Goal: Task Accomplishment & Management: Use online tool/utility

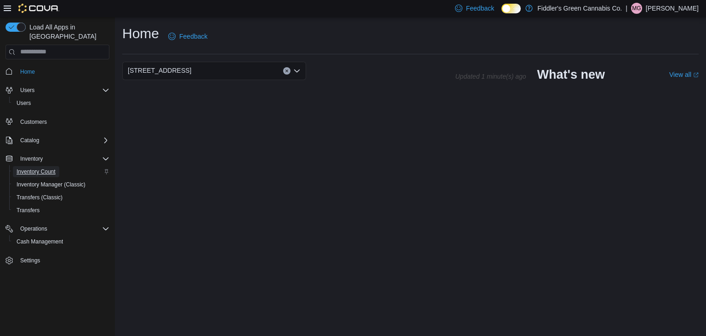
click at [42, 168] on span "Inventory Count" at bounding box center [36, 171] width 39 height 7
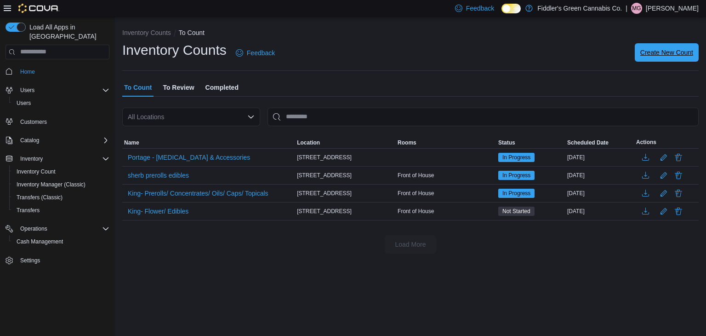
click at [667, 54] on span "Create New Count" at bounding box center [667, 52] width 53 height 9
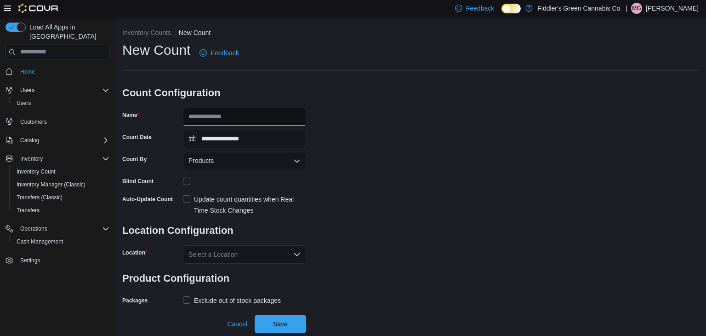
click at [224, 115] on input "Name" at bounding box center [244, 117] width 123 height 18
type input "**********"
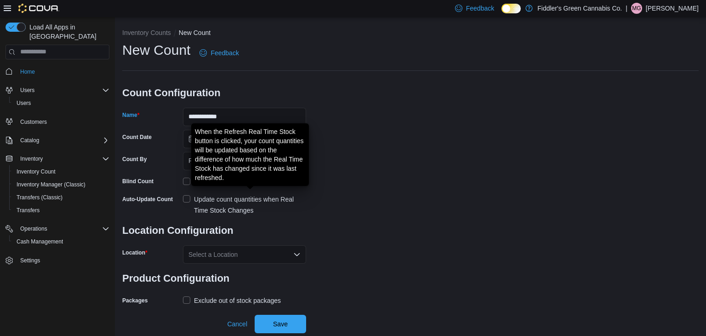
click at [274, 200] on div "Update count quantities when Real Time Stock Changes" at bounding box center [250, 205] width 112 height 22
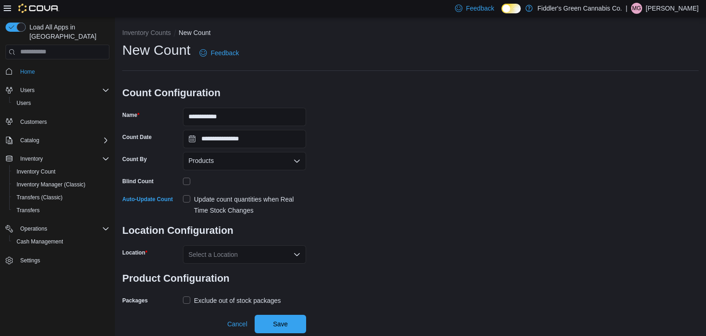
click at [248, 253] on div "Select a Location" at bounding box center [244, 254] width 123 height 18
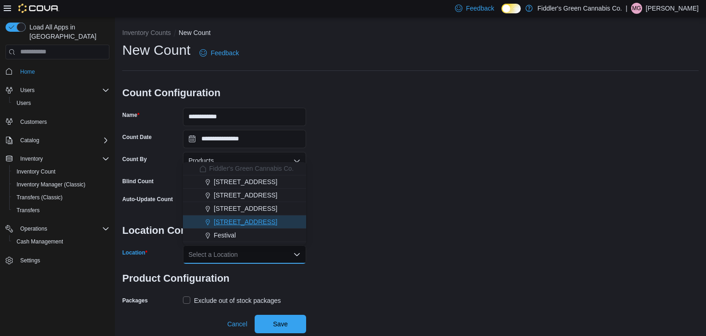
click at [247, 225] on span "[STREET_ADDRESS]" at bounding box center [245, 221] width 63 height 9
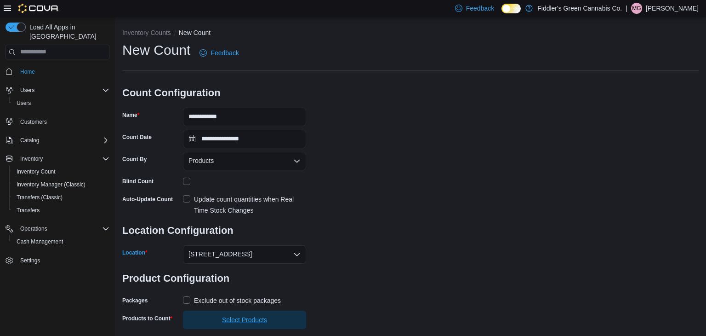
click at [240, 321] on span "Select Products" at bounding box center [244, 319] width 45 height 9
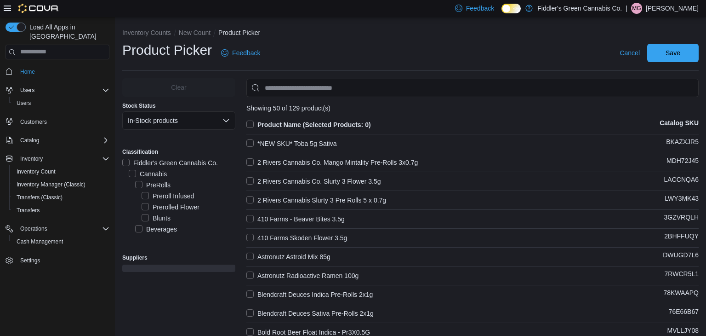
click at [220, 192] on div "Preroll Infused" at bounding box center [189, 195] width 94 height 11
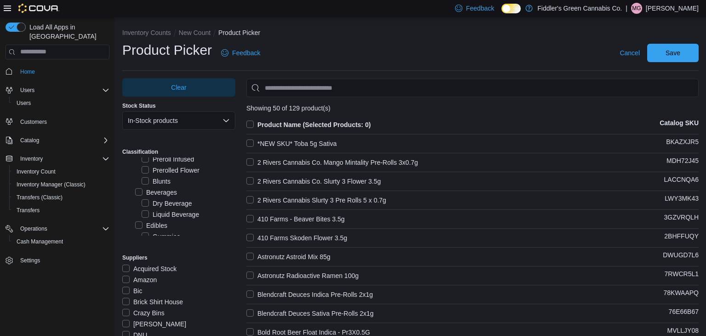
scroll to position [55, 0]
click at [156, 208] on label "Edibles" at bounding box center [151, 206] width 32 height 11
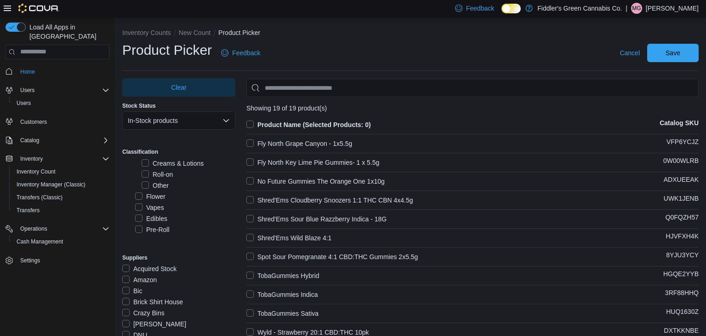
scroll to position [202, 0]
click at [164, 215] on label "Edibles" at bounding box center [151, 214] width 32 height 11
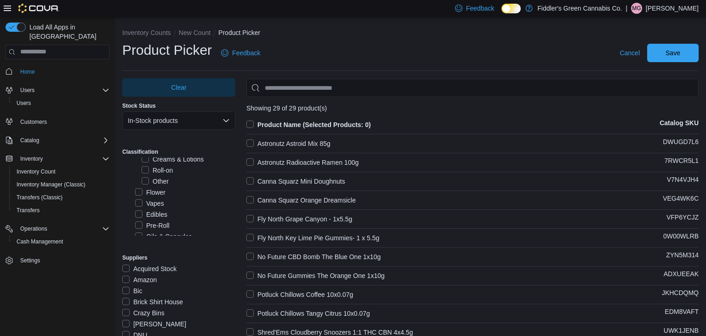
click at [252, 123] on label "Product Name (Selected Products: 0)" at bounding box center [308, 124] width 125 height 11
click at [670, 53] on span "Save" at bounding box center [673, 52] width 15 height 9
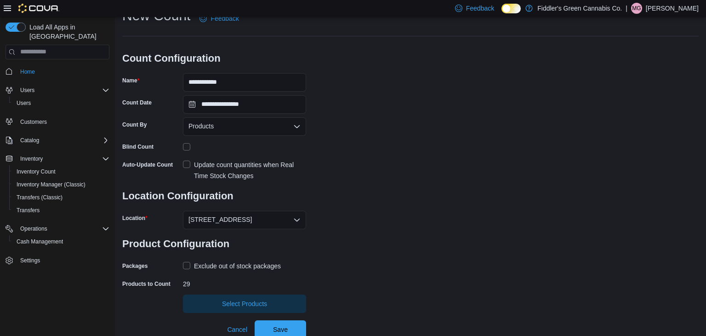
scroll to position [37, 0]
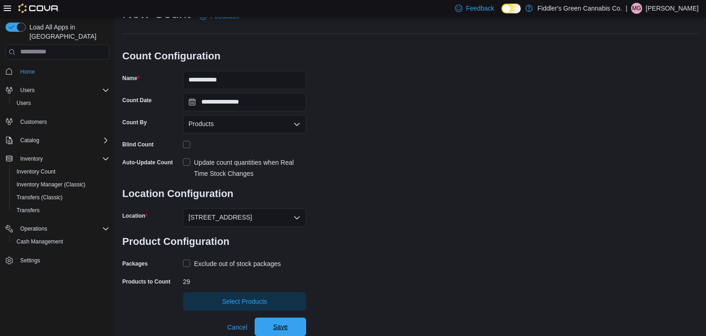
click at [283, 326] on span "Save" at bounding box center [280, 326] width 15 height 9
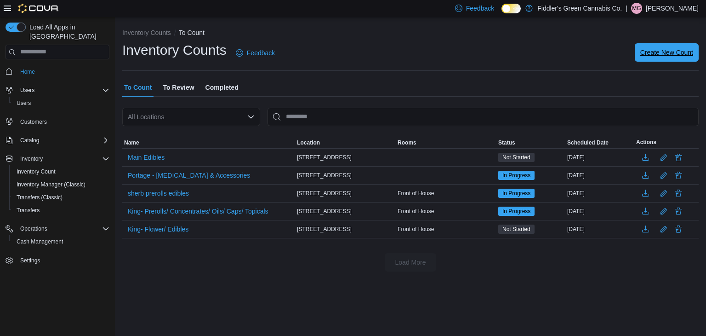
click at [661, 56] on span "Create New Count" at bounding box center [667, 52] width 53 height 9
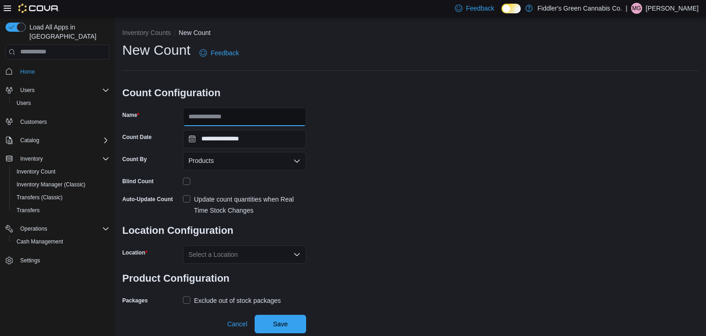
click at [263, 113] on input "Name" at bounding box center [244, 117] width 123 height 18
type input "**********"
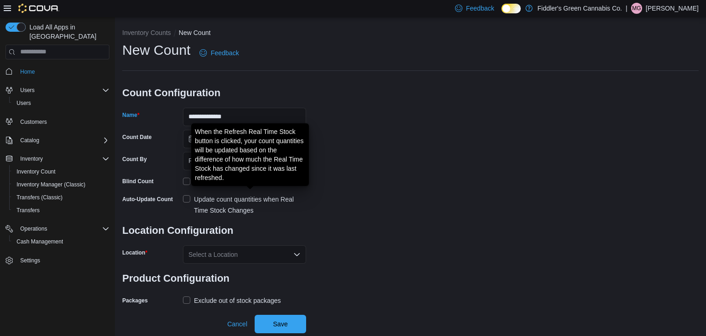
click at [261, 200] on div "Update count quantities when Real Time Stock Changes" at bounding box center [250, 205] width 112 height 22
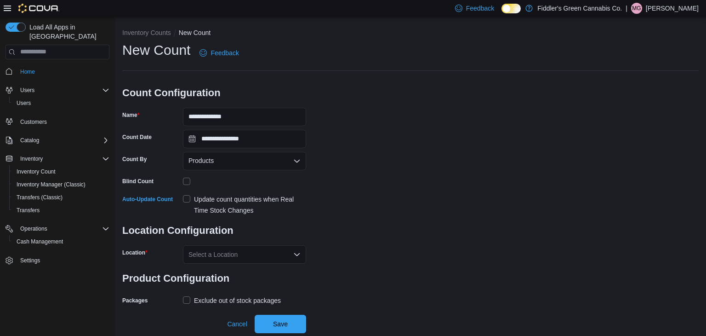
click at [247, 252] on div "Select a Location" at bounding box center [244, 254] width 123 height 18
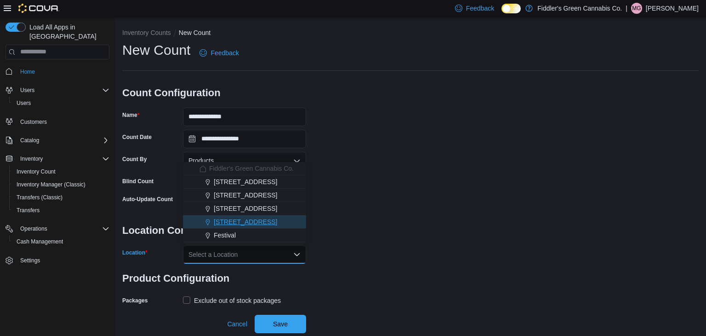
click at [247, 222] on span "[STREET_ADDRESS]" at bounding box center [245, 221] width 63 height 9
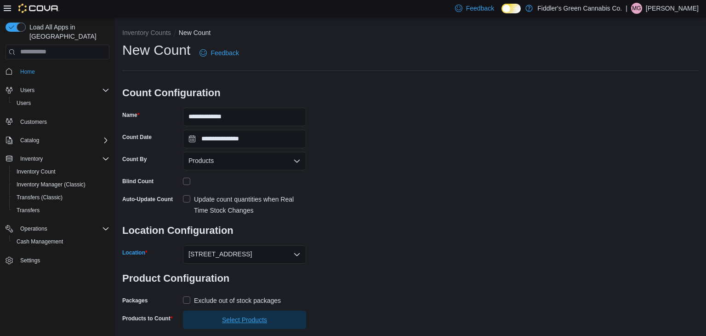
click at [256, 321] on span "Select Products" at bounding box center [244, 319] width 45 height 9
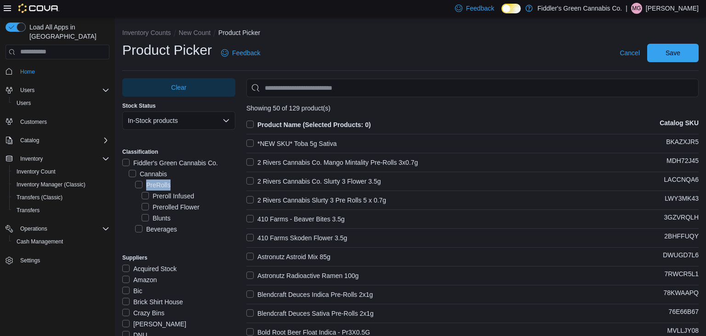
click at [137, 184] on label "PreRolls" at bounding box center [152, 184] width 35 height 11
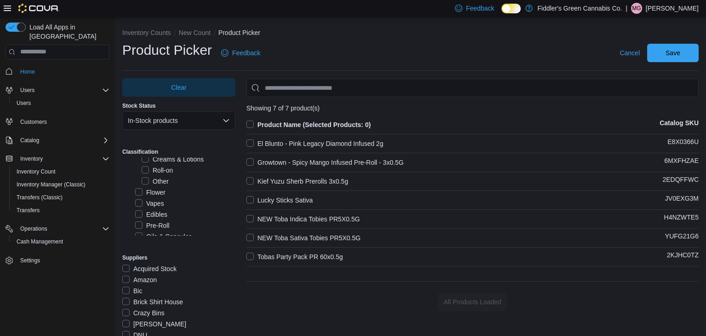
scroll to position [221, 0]
click at [166, 209] on label "Pre-Roll" at bounding box center [152, 206] width 34 height 11
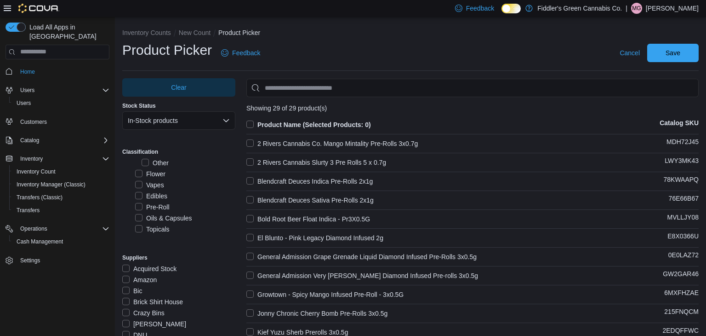
click at [252, 126] on label "Product Name (Selected Products: 0)" at bounding box center [308, 124] width 125 height 11
click at [672, 53] on span "Save" at bounding box center [673, 52] width 15 height 9
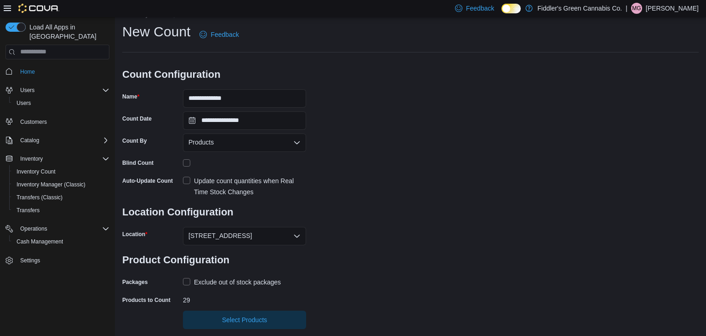
scroll to position [37, 0]
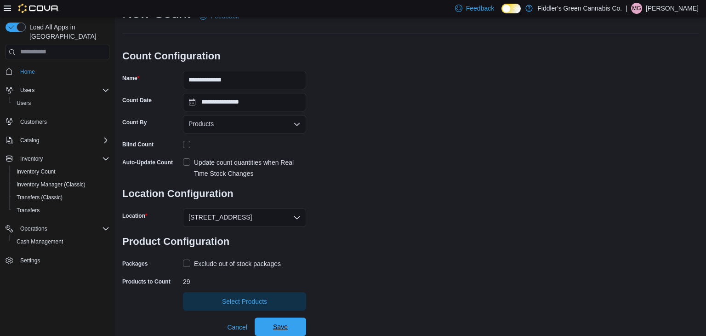
click at [282, 328] on span "Save" at bounding box center [280, 326] width 15 height 9
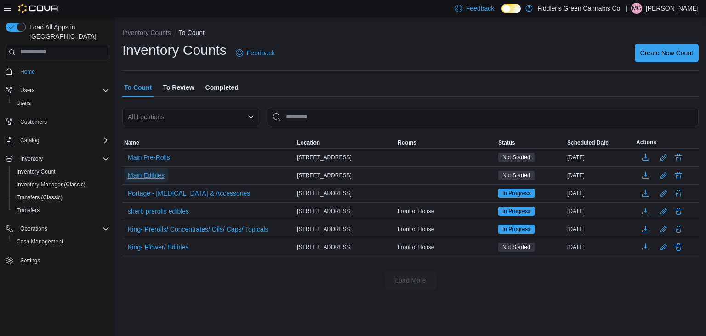
click at [158, 176] on span "Main Edibles" at bounding box center [146, 175] width 37 height 9
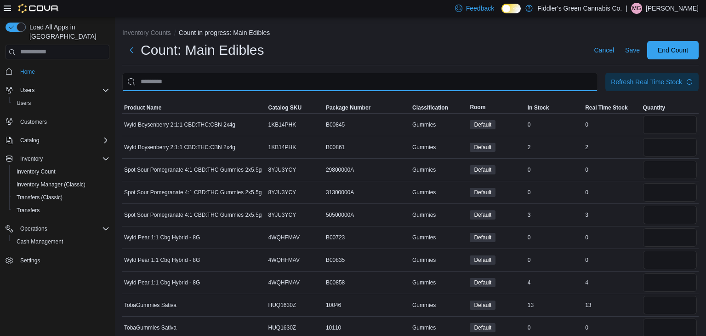
click at [208, 88] on input "This is a search bar. After typing your query, hit enter to filter the results …" at bounding box center [360, 82] width 476 height 18
type input "**********"
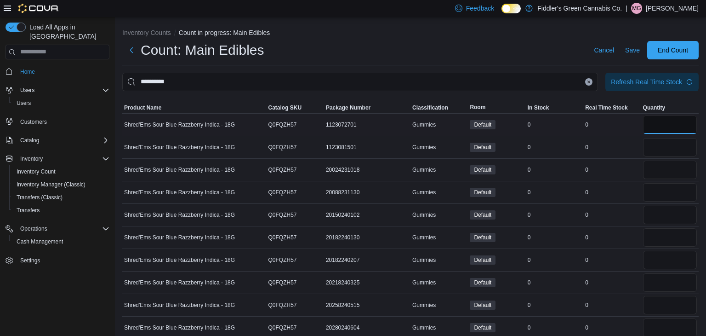
click at [652, 131] on input "number" at bounding box center [670, 124] width 54 height 18
type input "*"
click at [651, 146] on input "number" at bounding box center [670, 147] width 54 height 18
type input "*"
click at [652, 166] on input "number" at bounding box center [670, 169] width 54 height 18
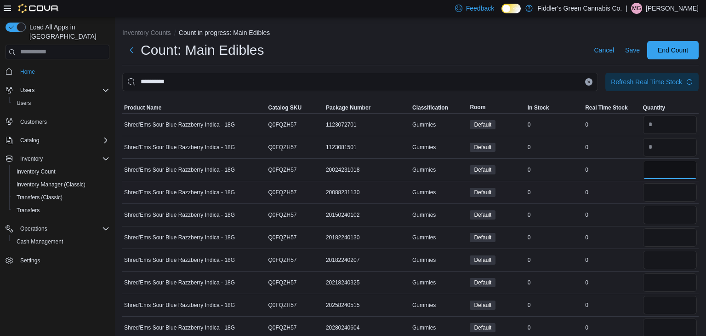
type input "*"
click at [656, 193] on input "number" at bounding box center [670, 192] width 54 height 18
type input "*"
click at [660, 212] on input "number" at bounding box center [670, 215] width 54 height 18
type input "*"
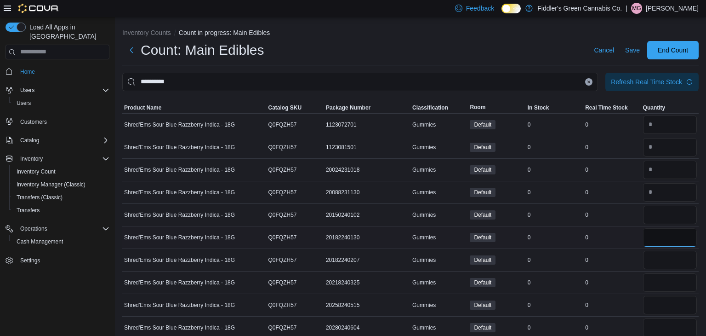
click at [662, 233] on input "number" at bounding box center [670, 237] width 54 height 18
type input "*"
click at [658, 266] on input "number" at bounding box center [670, 260] width 54 height 18
type input "*"
click at [658, 286] on input "number" at bounding box center [670, 282] width 54 height 18
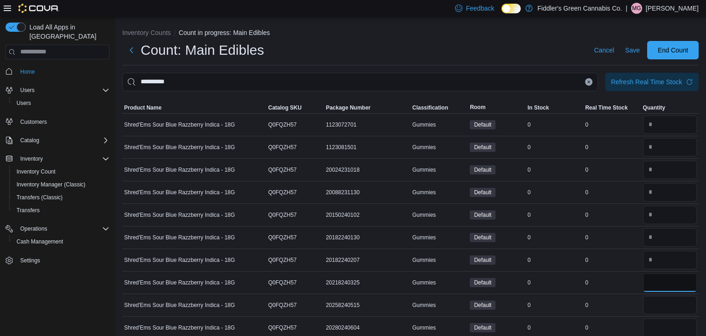
type input "*"
click at [659, 304] on input "number" at bounding box center [670, 305] width 54 height 18
type input "*"
click at [636, 302] on div "0" at bounding box center [612, 304] width 57 height 11
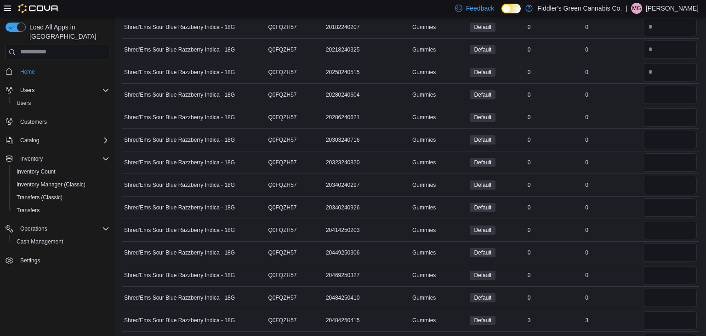
scroll to position [279, 0]
click at [660, 42] on input "number" at bounding box center [670, 48] width 54 height 18
type input "*"
click at [666, 69] on input "number" at bounding box center [670, 71] width 54 height 18
type input "*"
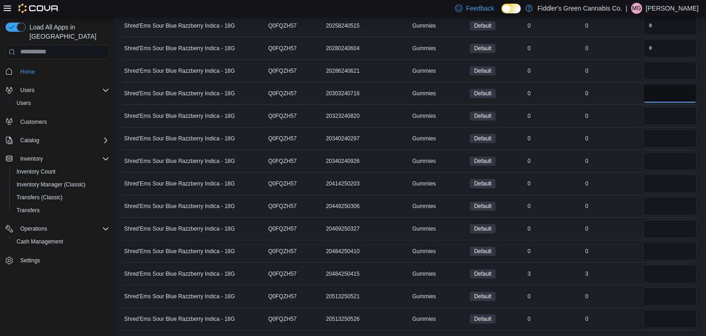
click at [667, 86] on input "number" at bounding box center [670, 93] width 54 height 18
type input "*"
click at [659, 107] on input "number" at bounding box center [670, 116] width 54 height 18
type input "*"
click at [654, 134] on input "number" at bounding box center [670, 138] width 54 height 18
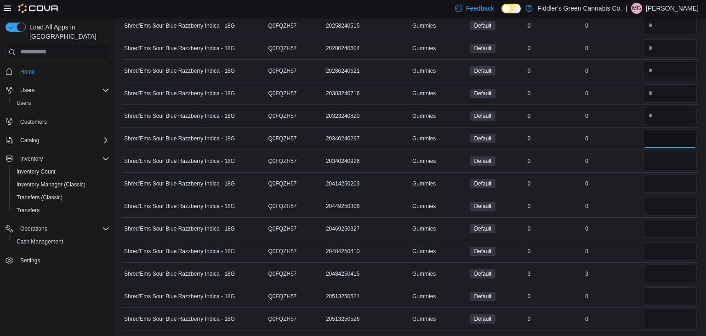
type input "*"
click at [653, 157] on input "number" at bounding box center [670, 161] width 54 height 18
type input "*"
click at [654, 176] on input "number" at bounding box center [670, 183] width 54 height 18
type input "*"
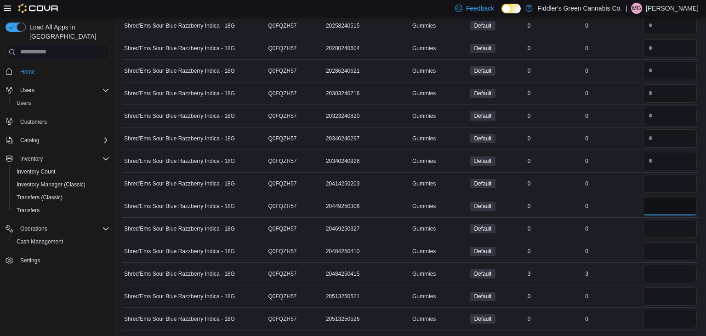
click at [655, 207] on input "number" at bounding box center [670, 206] width 54 height 18
type input "*"
click at [655, 233] on input "number" at bounding box center [670, 228] width 54 height 18
type input "*"
click at [657, 251] on input "number" at bounding box center [670, 251] width 54 height 18
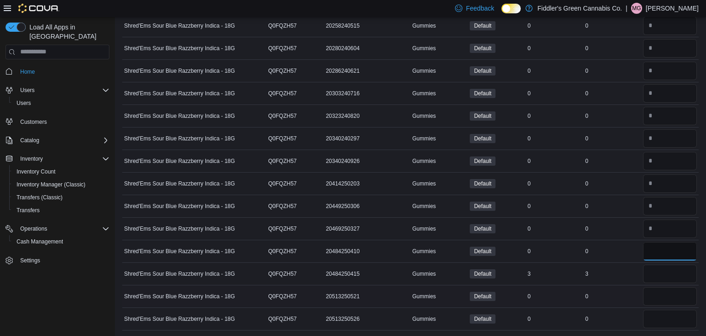
type input "*"
click at [662, 295] on input "number" at bounding box center [670, 296] width 54 height 18
type input "*"
click at [659, 313] on input "number" at bounding box center [670, 318] width 54 height 18
type input "*"
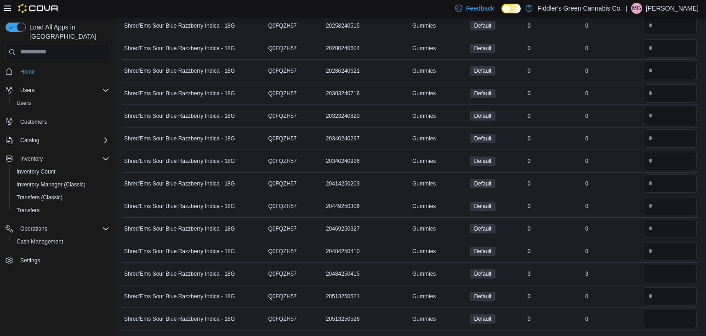
click at [631, 313] on div "0" at bounding box center [612, 318] width 57 height 11
click at [662, 275] on input "number" at bounding box center [670, 273] width 54 height 18
type input "*"
click at [628, 269] on div "3" at bounding box center [612, 273] width 57 height 11
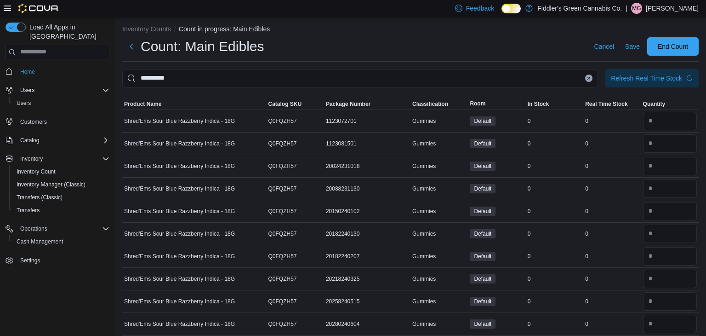
scroll to position [0, 0]
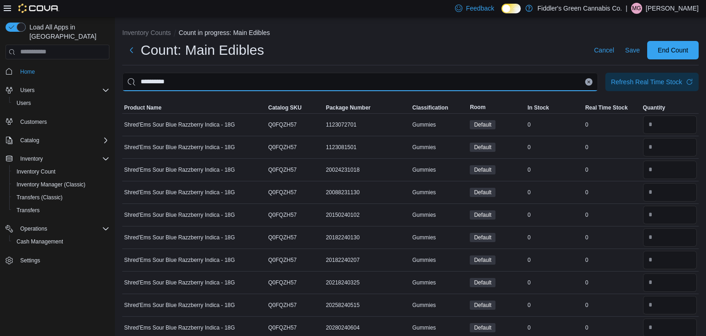
click at [531, 86] on input "**********" at bounding box center [360, 82] width 476 height 18
type input "**********"
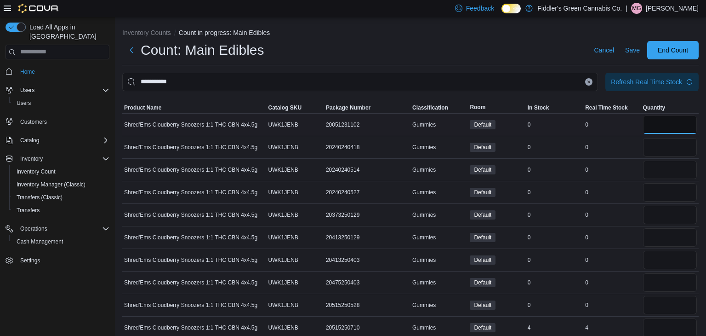
click at [678, 124] on input "number" at bounding box center [670, 124] width 54 height 18
type input "*"
click at [673, 147] on input "number" at bounding box center [670, 147] width 54 height 18
type input "*"
click at [668, 168] on input "number" at bounding box center [670, 169] width 54 height 18
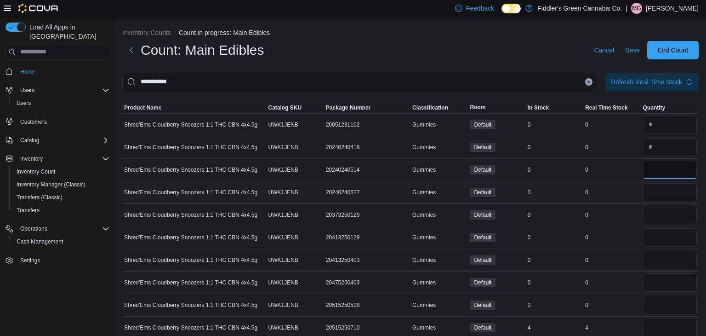
type input "*"
click at [666, 192] on input "number" at bounding box center [670, 192] width 54 height 18
type input "*"
click at [663, 217] on input "number" at bounding box center [670, 215] width 54 height 18
type input "*"
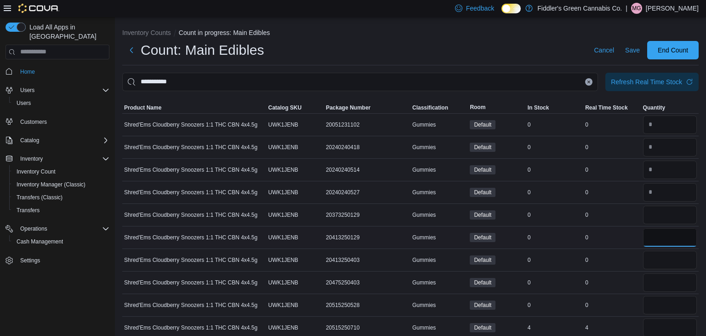
click at [663, 233] on input "number" at bounding box center [670, 237] width 54 height 18
type input "*"
click at [657, 263] on input "number" at bounding box center [670, 260] width 54 height 18
type input "*"
click at [653, 292] on div at bounding box center [669, 282] width 57 height 22
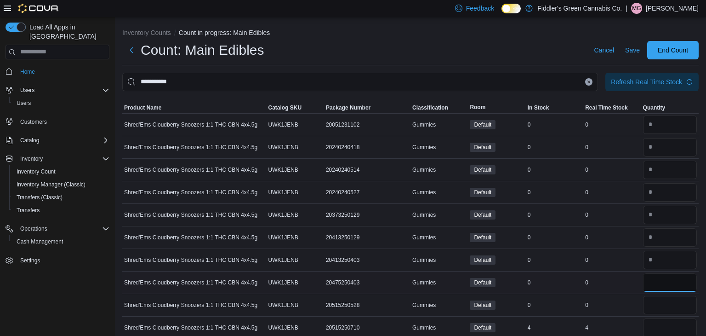
click at [655, 288] on input "number" at bounding box center [670, 282] width 54 height 18
type input "*"
click at [657, 303] on input "number" at bounding box center [670, 305] width 54 height 18
type input "*"
click at [618, 293] on td "Real Time Stock 0" at bounding box center [612, 304] width 57 height 23
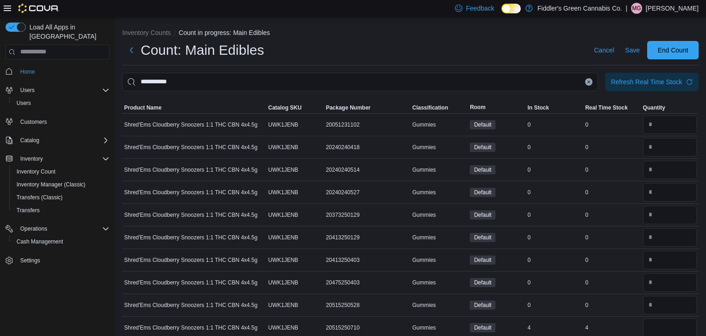
scroll to position [10, 0]
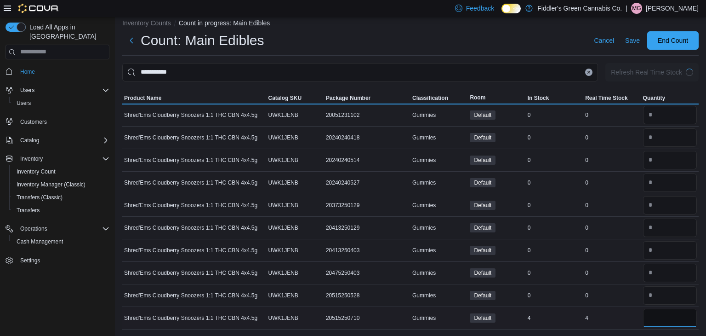
click at [666, 315] on input "number" at bounding box center [670, 318] width 54 height 18
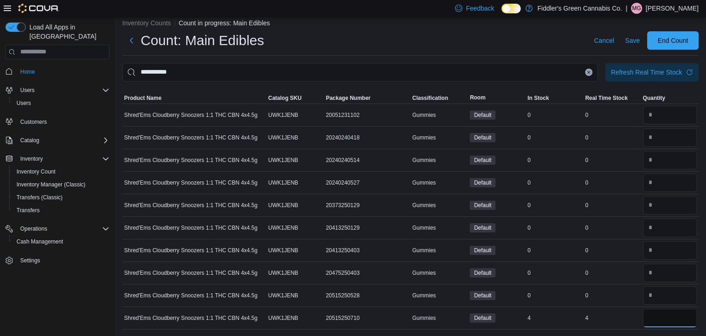
type input "*"
click at [586, 265] on td "Real Time Stock 0" at bounding box center [612, 272] width 57 height 23
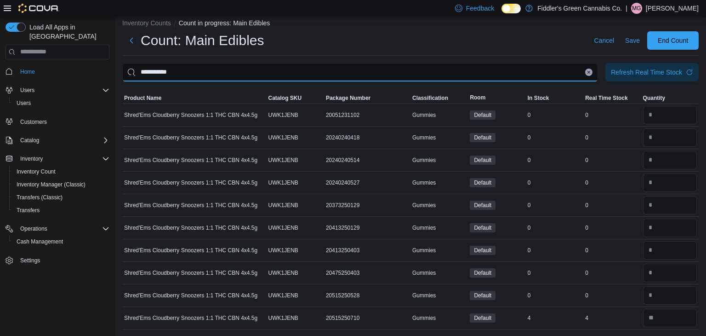
click at [534, 73] on input "**********" at bounding box center [360, 72] width 476 height 18
type input "**********"
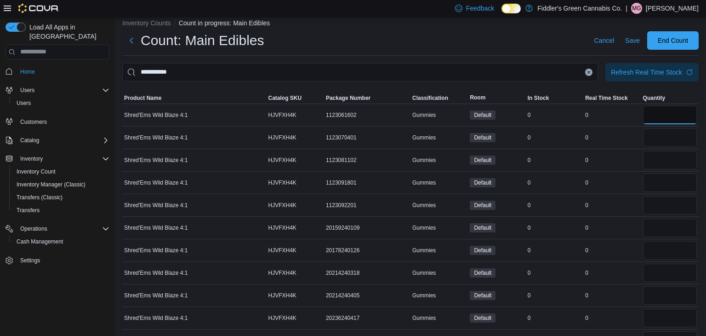
click at [664, 112] on input "number" at bounding box center [670, 115] width 54 height 18
type input "*"
click at [662, 135] on input "number" at bounding box center [670, 137] width 54 height 18
type input "*"
click at [659, 153] on input "number" at bounding box center [670, 160] width 54 height 18
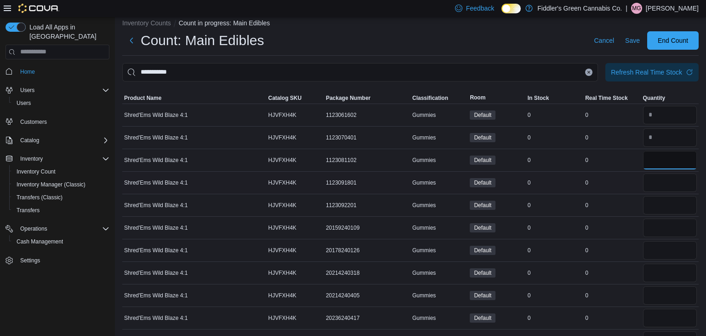
type input "*"
click at [658, 177] on input "number" at bounding box center [670, 182] width 54 height 18
type input "*"
click at [658, 209] on input "number" at bounding box center [670, 205] width 54 height 18
type input "*"
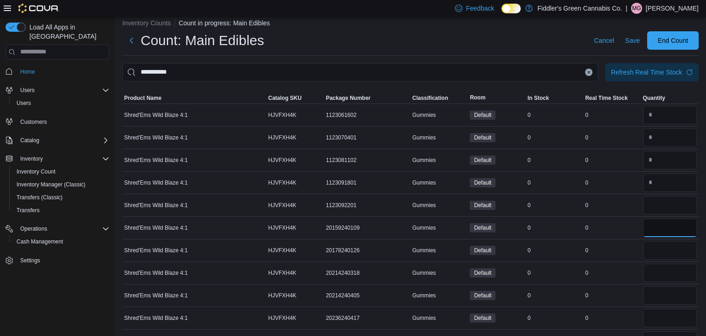
click at [658, 225] on input "number" at bounding box center [670, 227] width 54 height 18
type input "*"
click at [658, 246] on input "number" at bounding box center [670, 250] width 54 height 18
type input "*"
click at [657, 268] on input "number" at bounding box center [670, 272] width 54 height 18
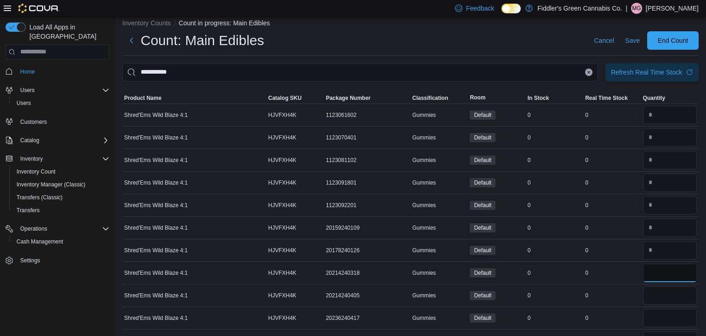
type input "*"
click at [656, 292] on input "number" at bounding box center [670, 295] width 54 height 18
type input "*"
click at [656, 314] on input "number" at bounding box center [670, 318] width 54 height 18
type input "*"
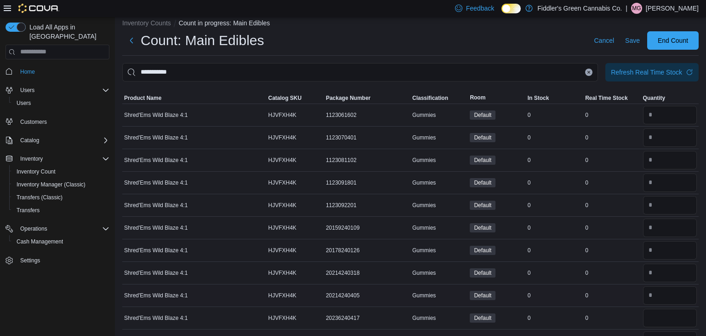
click at [607, 299] on div "0" at bounding box center [612, 295] width 57 height 11
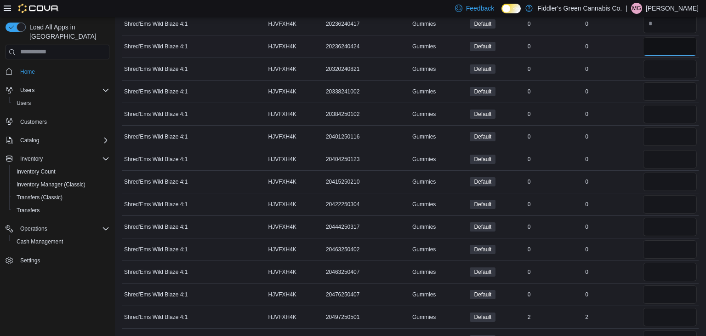
click at [664, 45] on input "number" at bounding box center [670, 46] width 54 height 18
type input "*"
click at [664, 75] on input "number" at bounding box center [670, 69] width 54 height 18
type input "*"
click at [664, 92] on input "number" at bounding box center [670, 91] width 54 height 18
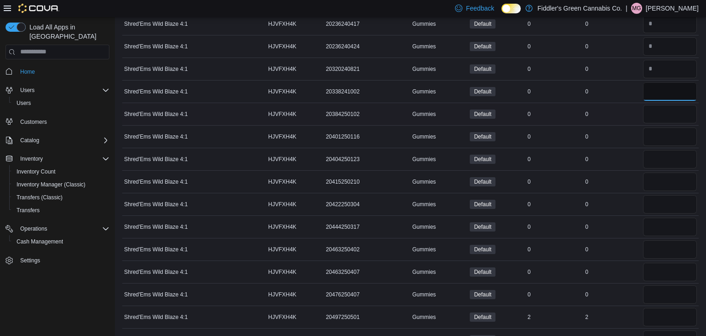
type input "*"
click at [665, 108] on input "number" at bounding box center [670, 114] width 54 height 18
type input "*"
click at [663, 134] on input "number" at bounding box center [670, 136] width 54 height 18
type input "*"
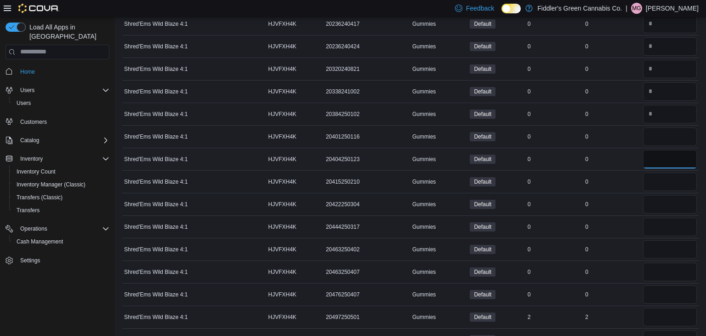
click at [659, 156] on input "number" at bounding box center [670, 159] width 54 height 18
type input "*"
click at [659, 178] on input "number" at bounding box center [670, 181] width 54 height 18
type input "*"
click at [658, 202] on input "number" at bounding box center [670, 204] width 54 height 18
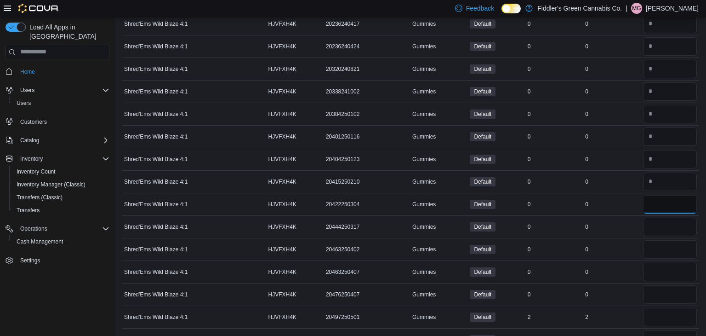
type input "*"
click at [657, 224] on input "number" at bounding box center [670, 227] width 54 height 18
type input "*"
click at [660, 246] on input "number" at bounding box center [670, 249] width 54 height 18
type input "*"
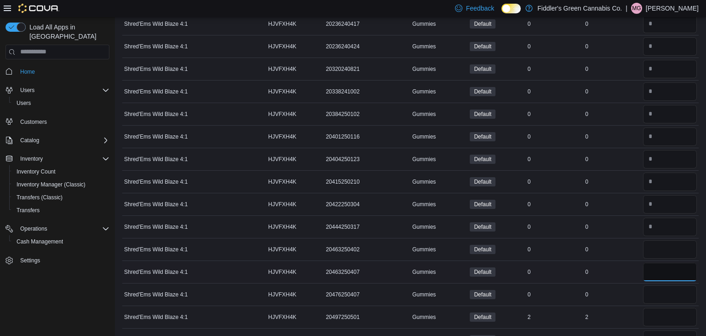
click at [658, 269] on input "number" at bounding box center [670, 272] width 54 height 18
type input "*"
click at [654, 290] on input "number" at bounding box center [670, 294] width 54 height 18
type input "*"
click at [641, 286] on div "*" at bounding box center [669, 294] width 57 height 22
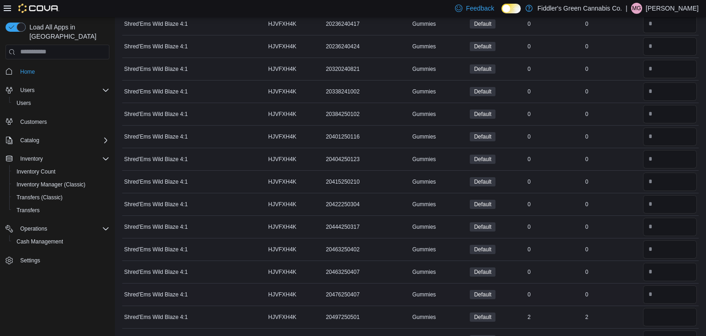
scroll to position [346, 0]
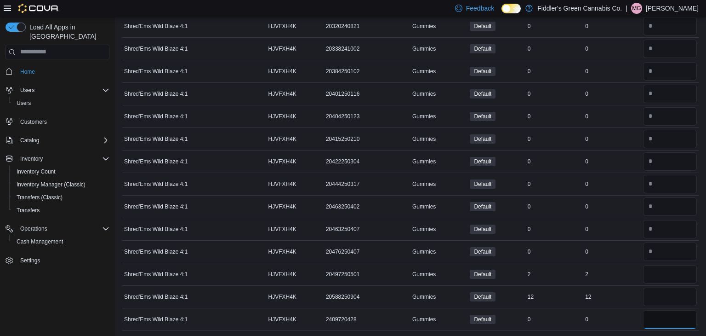
click at [660, 317] on input "number" at bounding box center [670, 319] width 54 height 18
type input "*"
click at [632, 309] on td "Real Time Stock 0" at bounding box center [612, 319] width 57 height 23
click at [660, 276] on input "number" at bounding box center [670, 274] width 54 height 18
type input "*"
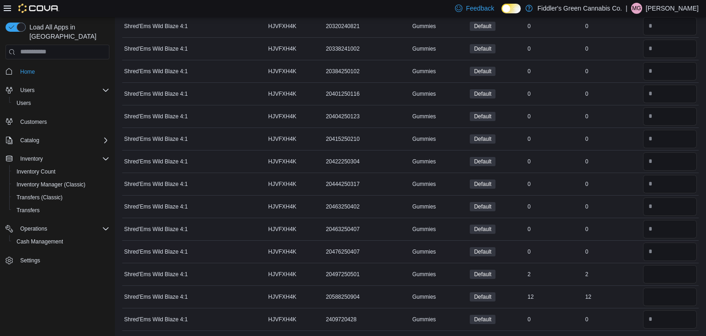
click at [619, 247] on div "0" at bounding box center [612, 251] width 57 height 11
click at [654, 290] on input "number" at bounding box center [670, 296] width 54 height 18
type input "**"
click at [615, 271] on div "2" at bounding box center [612, 274] width 57 height 11
click at [618, 286] on td "Real Time Stock 12" at bounding box center [612, 296] width 57 height 23
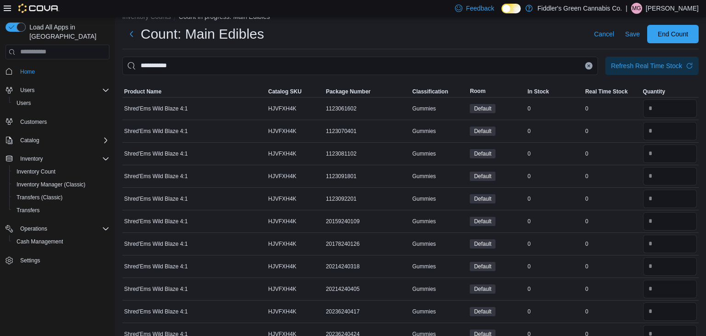
scroll to position [0, 0]
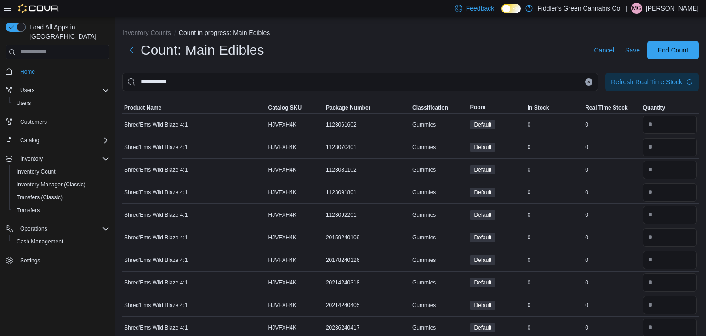
click at [588, 84] on button "Clear input" at bounding box center [588, 81] width 7 height 7
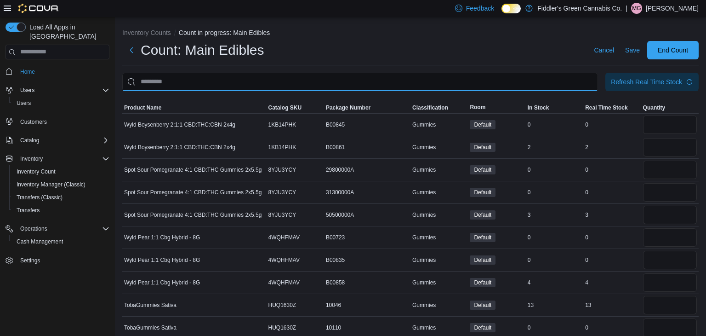
click at [558, 80] on input "This is a search bar. After typing your query, hit enter to filter the results …" at bounding box center [360, 82] width 476 height 18
type input "****"
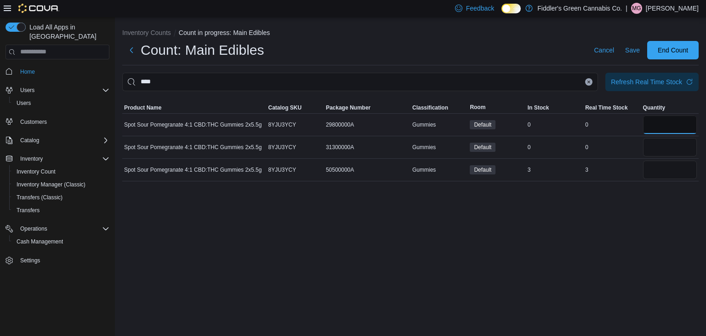
click at [655, 127] on input "number" at bounding box center [670, 124] width 54 height 18
type input "*"
click at [656, 143] on input "number" at bounding box center [670, 147] width 54 height 18
type input "*"
click at [644, 203] on div "Inventory Counts Count in progress: Main Edibles Count: Main Edibles Cancel Sav…" at bounding box center [410, 176] width 591 height 319
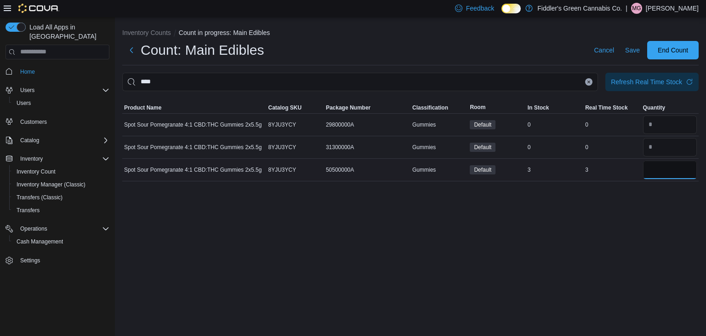
click at [666, 175] on input "number" at bounding box center [670, 169] width 54 height 18
type input "*"
click at [622, 246] on div "Inventory Counts Count in progress: Main Edibles Count: Main Edibles Cancel Sav…" at bounding box center [410, 176] width 591 height 319
click at [588, 82] on icon "Clear input" at bounding box center [589, 81] width 2 height 2
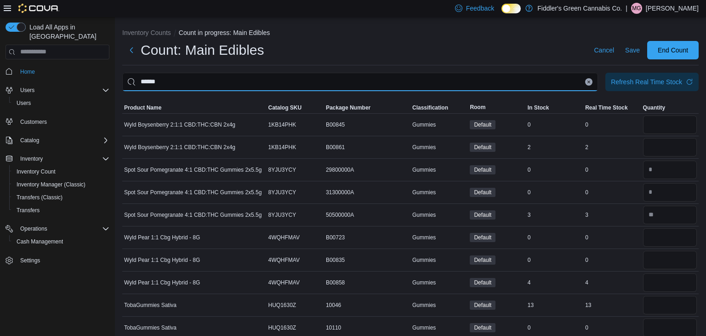
type input "******"
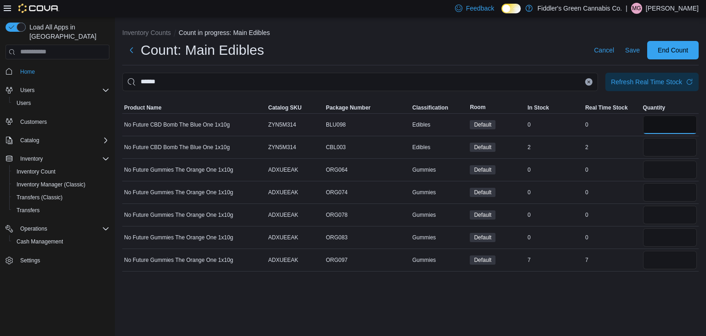
click at [658, 120] on input "number" at bounding box center [670, 124] width 54 height 18
type input "*"
click at [657, 165] on input "number" at bounding box center [670, 169] width 54 height 18
type input "*"
click at [655, 187] on input "number" at bounding box center [670, 192] width 54 height 18
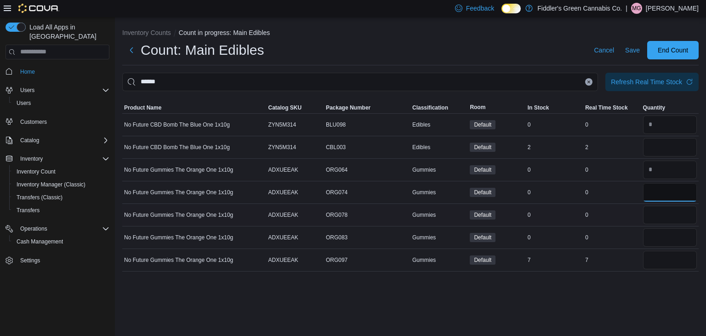
type input "*"
click at [656, 212] on input "number" at bounding box center [670, 215] width 54 height 18
type input "*"
click at [665, 239] on input "number" at bounding box center [670, 237] width 54 height 18
type input "*"
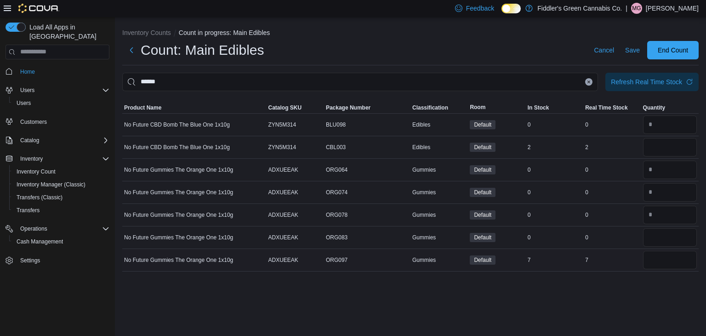
click at [634, 262] on div "7" at bounding box center [612, 259] width 57 height 11
click at [659, 146] on input "number" at bounding box center [670, 147] width 54 height 18
type input "*"
click at [655, 260] on input "number" at bounding box center [670, 260] width 54 height 18
type input "*"
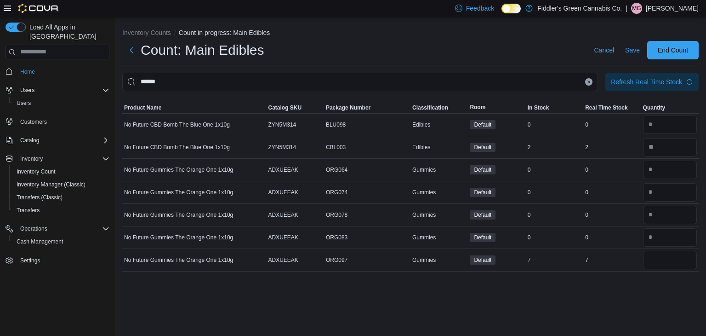
click at [640, 299] on div "Inventory Counts Count in progress: Main Edibles Count: Main Edibles Cancel Sav…" at bounding box center [410, 176] width 591 height 319
click at [589, 82] on icon "Clear input" at bounding box center [589, 81] width 2 height 2
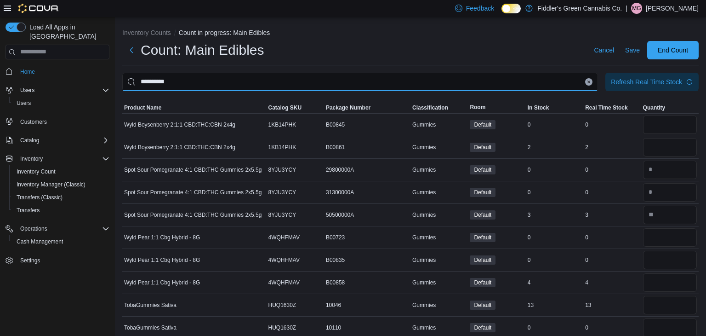
type input "**********"
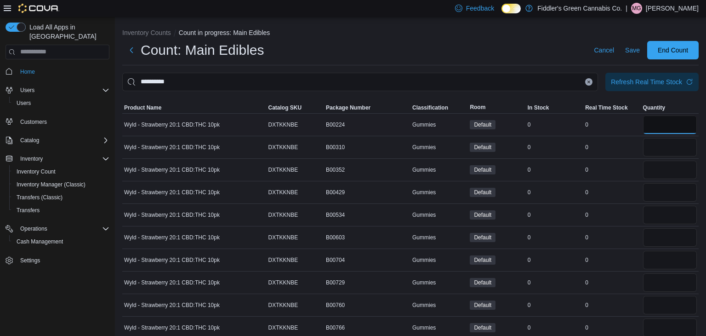
click at [663, 123] on input "number" at bounding box center [670, 124] width 54 height 18
type input "*"
click at [657, 149] on input "number" at bounding box center [670, 147] width 54 height 18
type input "*"
click at [655, 173] on input "number" at bounding box center [670, 169] width 54 height 18
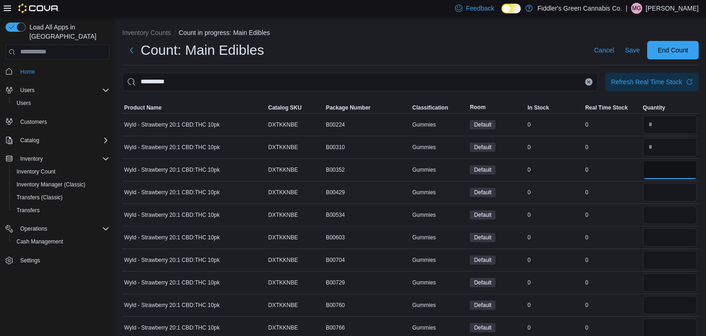
type input "*"
click at [656, 186] on input "number" at bounding box center [670, 192] width 54 height 18
type input "*"
click at [658, 212] on input "number" at bounding box center [670, 215] width 54 height 18
type input "*"
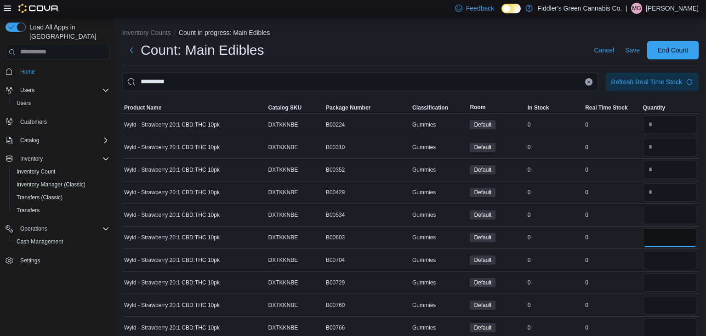
click at [658, 235] on input "number" at bounding box center [670, 237] width 54 height 18
type input "*"
click at [661, 261] on input "number" at bounding box center [670, 260] width 54 height 18
type input "*"
click at [659, 296] on input "number" at bounding box center [670, 305] width 54 height 18
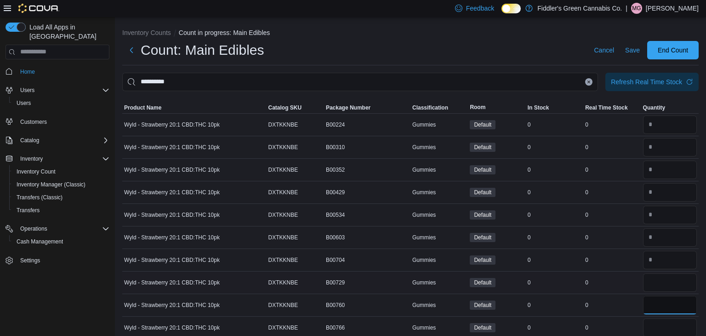
type input "*"
click at [662, 283] on input "number" at bounding box center [670, 282] width 54 height 18
type input "*"
click at [660, 328] on input "number" at bounding box center [670, 327] width 54 height 18
type input "*"
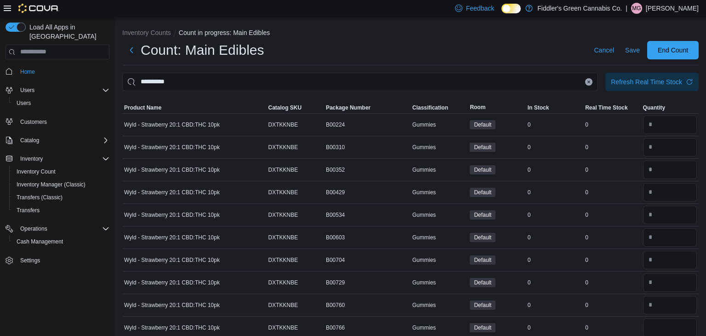
click at [623, 312] on td "Real Time Stock 0" at bounding box center [612, 304] width 57 height 23
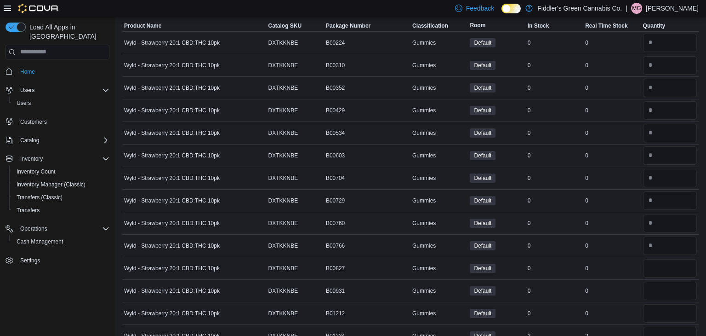
scroll to position [99, 0]
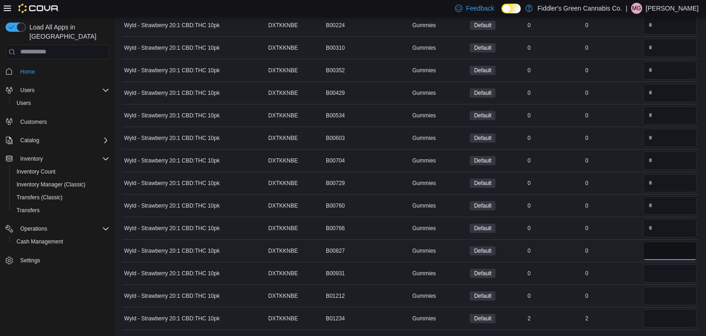
click at [669, 248] on input "number" at bounding box center [670, 250] width 54 height 18
type input "*"
click at [661, 269] on input "number" at bounding box center [670, 273] width 54 height 18
type input "*"
click at [658, 293] on input "number" at bounding box center [670, 295] width 54 height 18
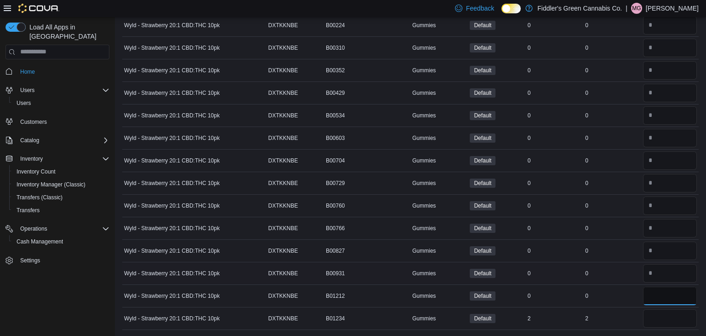
type input "*"
click at [619, 275] on div "0" at bounding box center [612, 273] width 57 height 11
click at [654, 315] on input "number" at bounding box center [670, 318] width 54 height 18
type input "*"
click at [637, 302] on td "Real Time Stock 0" at bounding box center [612, 295] width 57 height 23
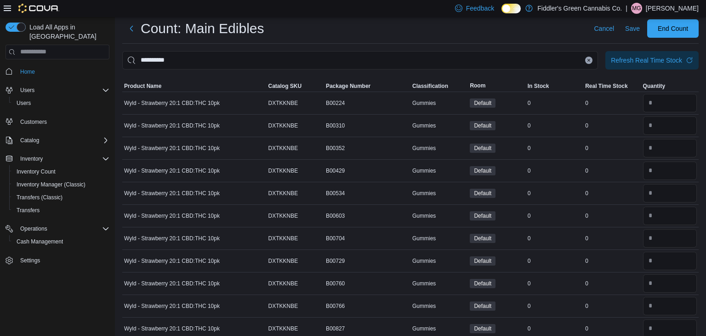
scroll to position [0, 0]
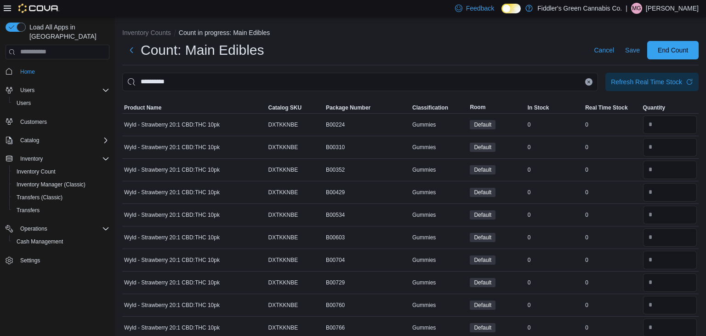
click at [590, 82] on icon "Clear input" at bounding box center [589, 81] width 2 height 2
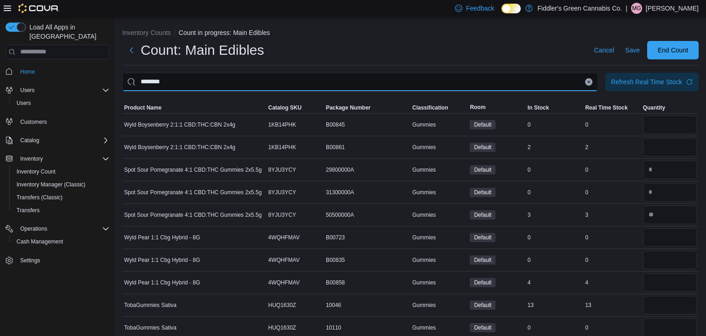
type input "********"
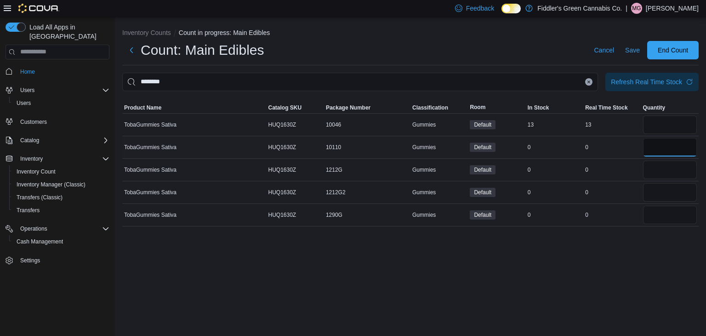
click at [685, 149] on input "number" at bounding box center [670, 147] width 54 height 18
type input "*"
click at [675, 172] on input "number" at bounding box center [670, 169] width 54 height 18
type input "*"
click at [669, 191] on input "number" at bounding box center [670, 192] width 54 height 18
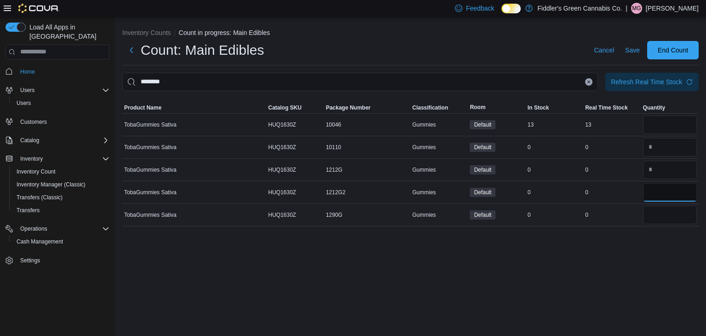
type input "*"
click at [668, 209] on input "number" at bounding box center [670, 215] width 54 height 18
type input "*"
click at [613, 290] on div "Inventory Counts Count in progress: Main Edibles Count: Main Edibles Cancel Sav…" at bounding box center [410, 176] width 591 height 319
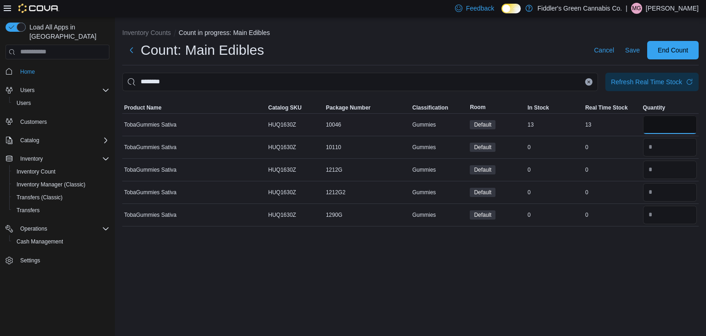
click at [673, 126] on input "number" at bounding box center [670, 124] width 54 height 18
type input "**"
click at [619, 260] on div "Inventory Counts Count in progress: Main Edibles Count: Main Edibles Cancel Sav…" at bounding box center [410, 176] width 591 height 319
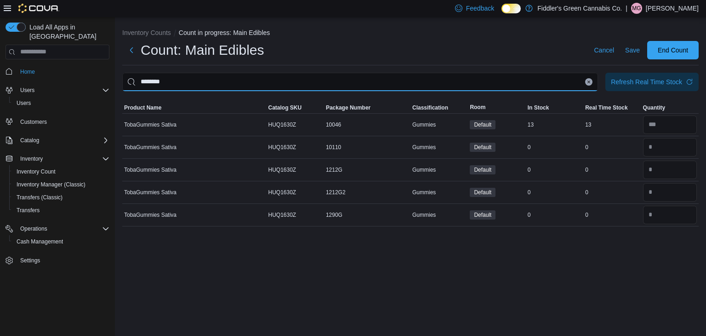
click at [302, 86] on input "********" at bounding box center [360, 82] width 476 height 18
type input "*******"
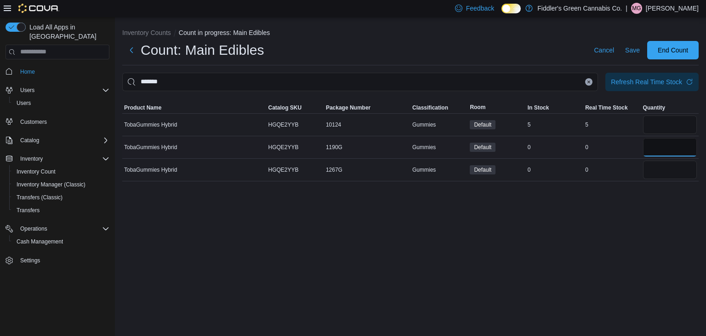
click at [654, 150] on input "number" at bounding box center [670, 147] width 54 height 18
type input "*"
click at [654, 164] on input "number" at bounding box center [670, 169] width 54 height 18
type input "*"
click at [636, 200] on div "Inventory Counts Count in progress: Main Edibles Count: Main Edibles Cancel Sav…" at bounding box center [410, 176] width 591 height 319
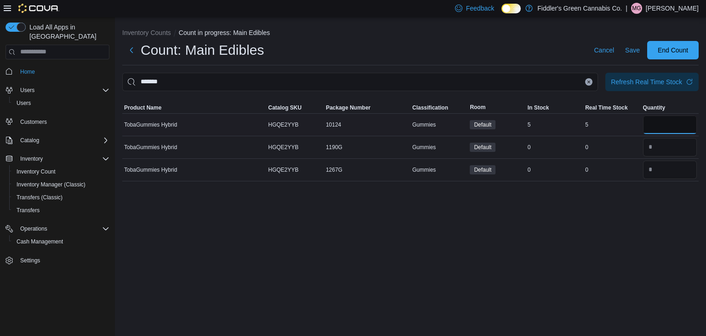
click at [667, 129] on input "number" at bounding box center [670, 124] width 54 height 18
type input "*"
click at [620, 212] on div "Inventory Counts Count in progress: Main Edibles Count: Main Edibles Cancel Sav…" at bounding box center [410, 176] width 591 height 319
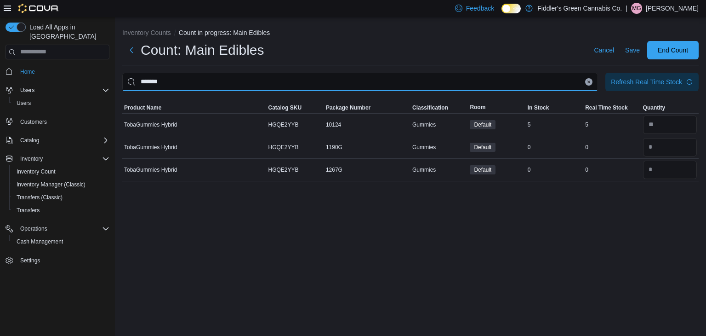
click at [323, 86] on input "*******" at bounding box center [360, 82] width 476 height 18
type input "********"
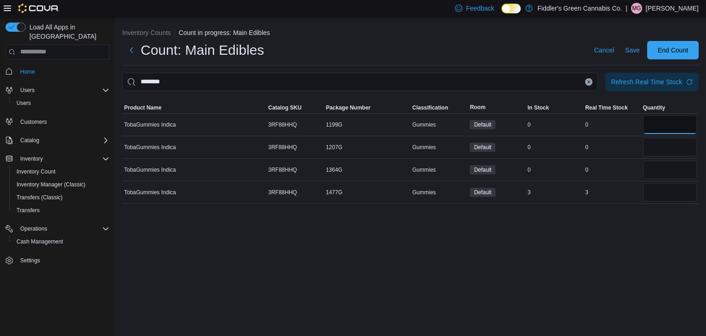
click at [673, 126] on input "number" at bounding box center [670, 124] width 54 height 18
type input "*"
click at [669, 151] on input "number" at bounding box center [670, 147] width 54 height 18
type input "*"
click at [662, 171] on input "number" at bounding box center [670, 169] width 54 height 18
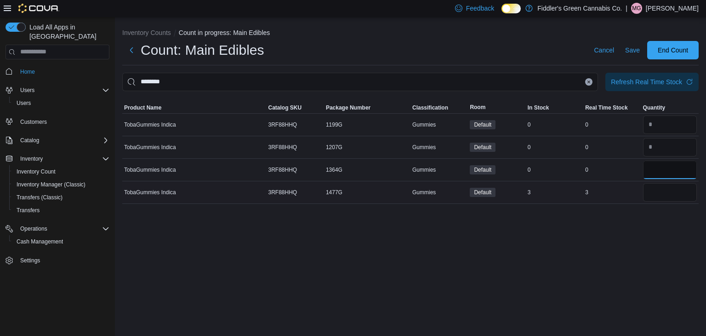
type input "*"
click at [660, 190] on input "number" at bounding box center [670, 192] width 54 height 18
type input "*"
click at [614, 265] on div "Inventory Counts Count in progress: Main Edibles Count: Main Edibles Cancel Sav…" at bounding box center [410, 176] width 591 height 319
click at [588, 83] on icon "Clear input" at bounding box center [589, 81] width 2 height 2
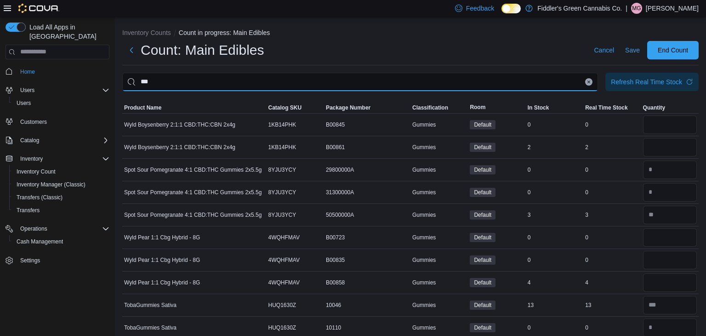
type input "***"
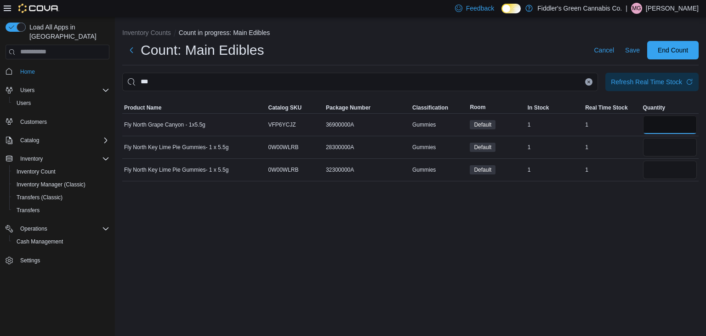
click at [663, 126] on input "number" at bounding box center [670, 124] width 54 height 18
type input "*"
click at [661, 146] on input "number" at bounding box center [670, 147] width 54 height 18
click at [659, 176] on input "number" at bounding box center [670, 169] width 54 height 18
click at [593, 246] on div "Inventory Counts Count in progress: Main Edibles Count: Main Edibles Cancel Sav…" at bounding box center [410, 176] width 591 height 319
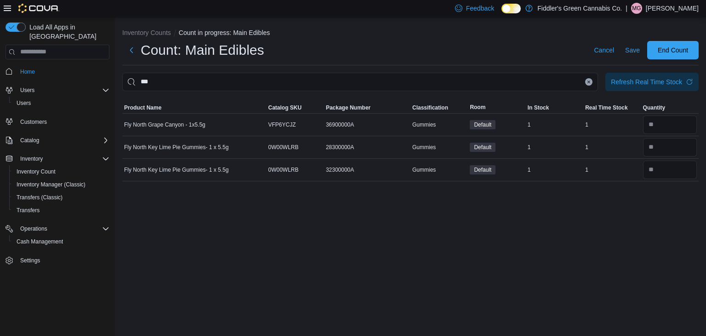
click at [587, 84] on button "Clear input" at bounding box center [588, 81] width 7 height 7
click at [671, 167] on input "number" at bounding box center [670, 169] width 54 height 18
click at [675, 127] on input "number" at bounding box center [670, 124] width 54 height 18
click at [676, 146] on input "number" at bounding box center [670, 147] width 54 height 18
click at [484, 268] on div "**********" at bounding box center [410, 176] width 591 height 319
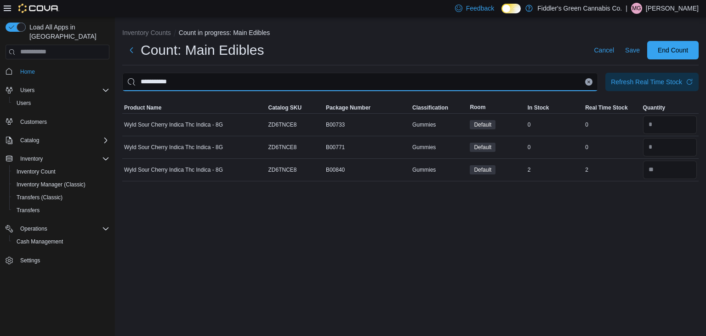
click at [269, 85] on input "**********" at bounding box center [360, 82] width 476 height 18
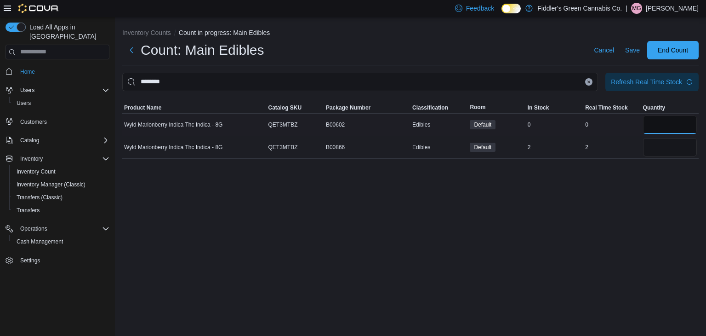
click at [664, 132] on input "number" at bounding box center [670, 124] width 54 height 18
click at [667, 150] on input "number" at bounding box center [670, 147] width 54 height 18
click at [617, 235] on div "Inventory Counts Count in progress: Main Edibles Count: Main Edibles Cancel Sav…" at bounding box center [410, 176] width 591 height 319
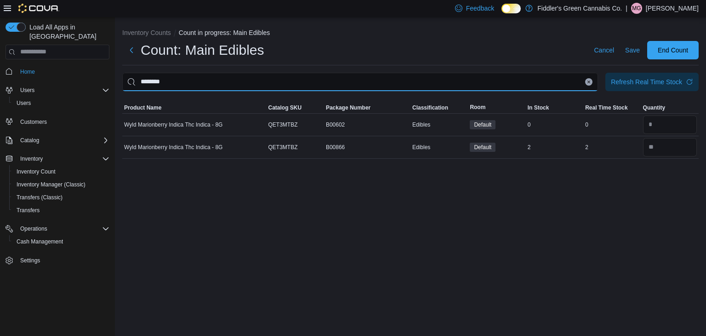
click at [310, 78] on input "********" at bounding box center [360, 82] width 476 height 18
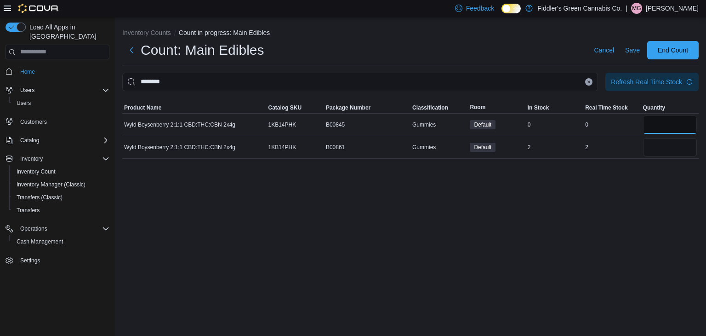
click at [652, 121] on input "number" at bounding box center [670, 124] width 54 height 18
click at [658, 153] on input "number" at bounding box center [670, 147] width 54 height 18
click at [644, 239] on div "Inventory Counts Count in progress: Main Edibles Count: Main Edibles Cancel Sav…" at bounding box center [410, 176] width 591 height 319
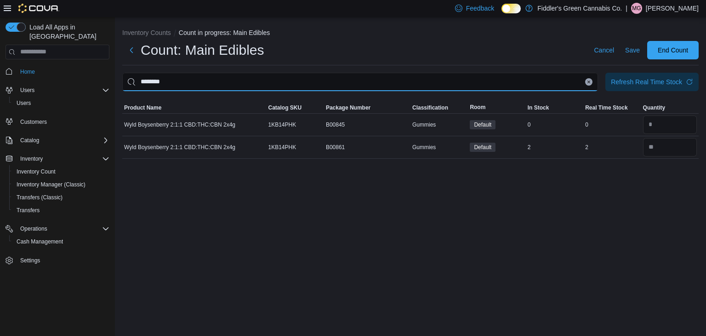
click at [270, 78] on input "********" at bounding box center [360, 82] width 476 height 18
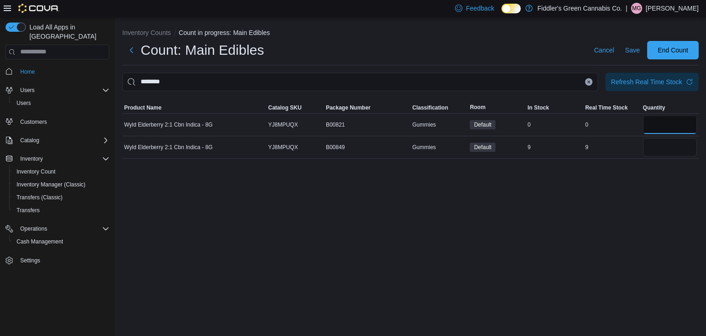
click at [682, 129] on input "number" at bounding box center [670, 124] width 54 height 18
click at [676, 147] on input "number" at bounding box center [670, 147] width 54 height 18
click at [596, 212] on div "Inventory Counts Count in progress: Main Edibles Count: Main Edibles Cancel Sav…" at bounding box center [410, 176] width 591 height 319
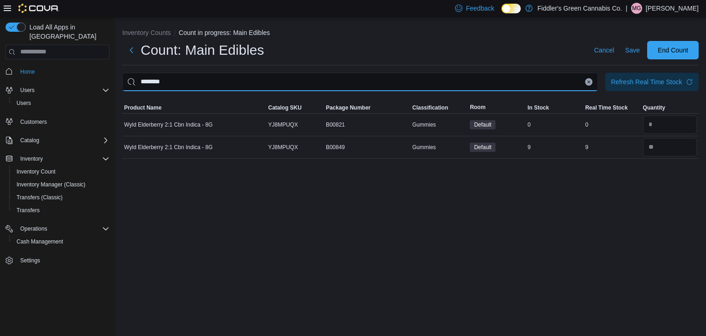
click at [363, 81] on input "********" at bounding box center [360, 82] width 476 height 18
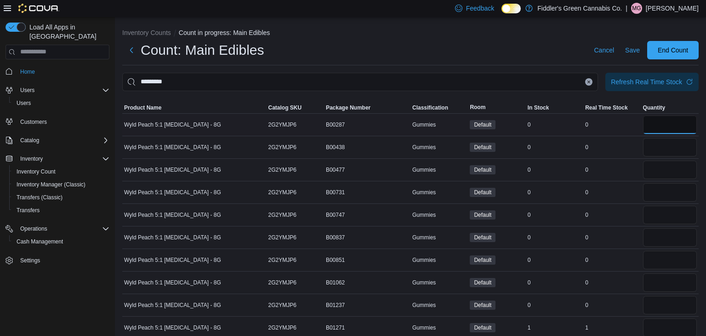
click at [661, 131] on input "number" at bounding box center [670, 124] width 54 height 18
click at [660, 145] on input "number" at bounding box center [670, 147] width 54 height 18
click at [662, 177] on input "number" at bounding box center [670, 169] width 54 height 18
click at [658, 193] on input "number" at bounding box center [670, 192] width 54 height 18
click at [657, 212] on input "number" at bounding box center [670, 215] width 54 height 18
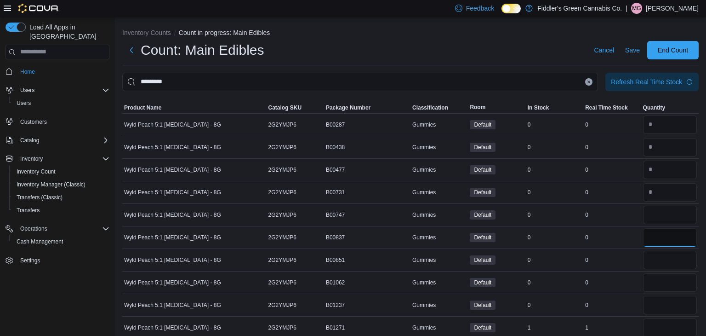
click at [656, 234] on input "number" at bounding box center [670, 237] width 54 height 18
click at [657, 252] on input "number" at bounding box center [670, 260] width 54 height 18
click at [656, 279] on input "number" at bounding box center [670, 282] width 54 height 18
click at [655, 309] on input "number" at bounding box center [670, 305] width 54 height 18
click at [624, 303] on div "0" at bounding box center [612, 304] width 57 height 11
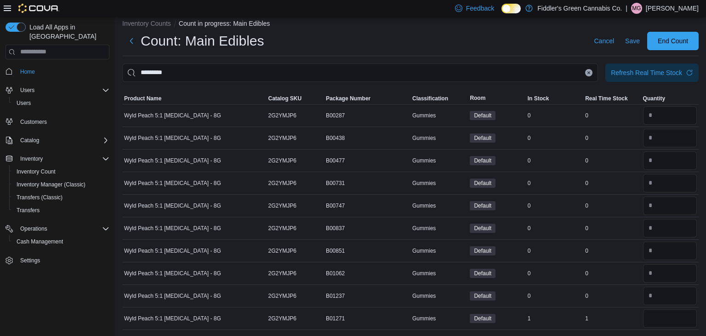
scroll to position [10, 0]
click at [665, 316] on input "number" at bounding box center [670, 318] width 54 height 18
click at [601, 291] on div "0" at bounding box center [612, 295] width 57 height 11
click at [206, 70] on input "*********" at bounding box center [360, 72] width 476 height 18
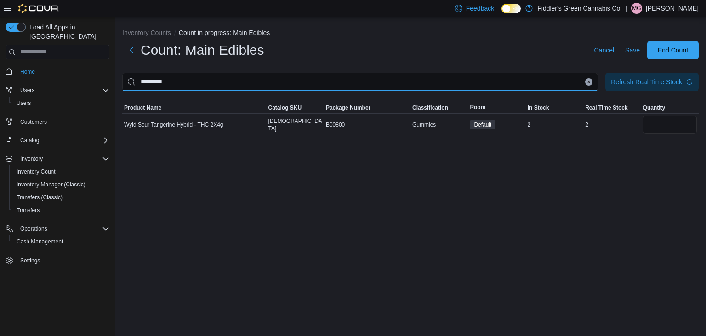
scroll to position [0, 0]
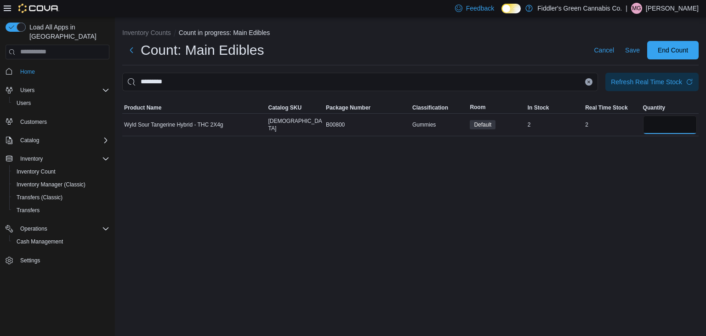
click at [669, 132] on input "number" at bounding box center [670, 124] width 54 height 18
click at [613, 198] on div "Inventory Counts Count in progress: Main Edibles Count: Main Edibles Cancel Sav…" at bounding box center [410, 176] width 591 height 319
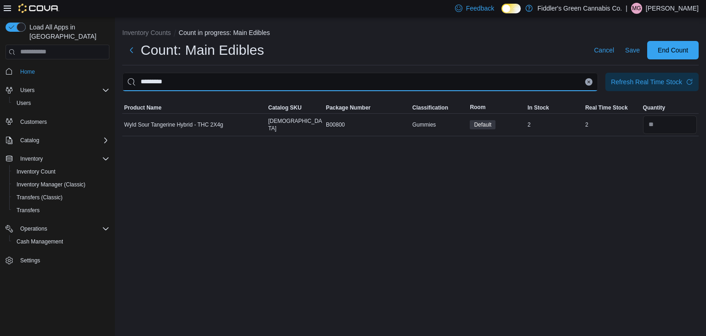
click at [281, 86] on input "*********" at bounding box center [360, 82] width 476 height 18
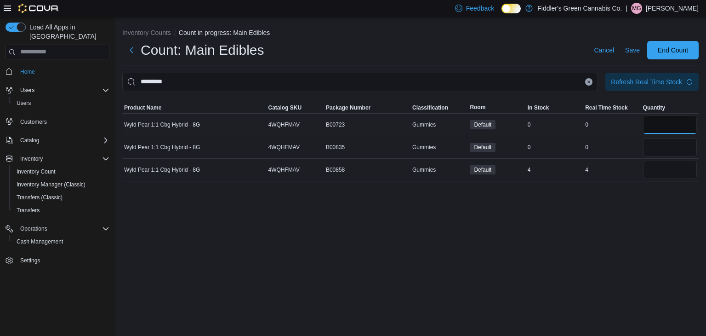
click at [650, 122] on input "number" at bounding box center [670, 124] width 54 height 18
click at [654, 143] on input "number" at bounding box center [670, 147] width 54 height 18
click at [626, 212] on div "Inventory Counts Count in progress: Main Edibles Count: Main Edibles Cancel Sav…" at bounding box center [410, 176] width 591 height 319
click at [658, 176] on input "number" at bounding box center [670, 169] width 54 height 18
click at [591, 244] on div "Inventory Counts Count in progress: Main Edibles Count: Main Edibles Cancel Sav…" at bounding box center [410, 176] width 591 height 319
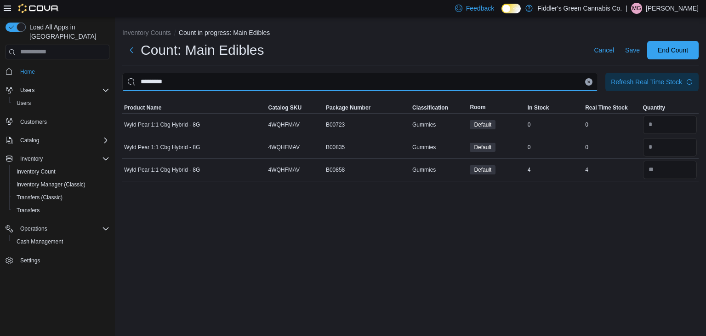
click at [274, 77] on input "*********" at bounding box center [360, 82] width 476 height 18
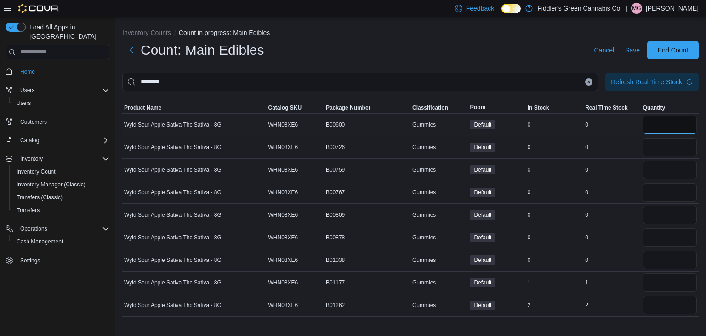
click at [662, 128] on input "number" at bounding box center [670, 124] width 54 height 18
click at [657, 151] on input "number" at bounding box center [670, 147] width 54 height 18
click at [658, 164] on input "number" at bounding box center [670, 169] width 54 height 18
click at [659, 185] on input "number" at bounding box center [670, 192] width 54 height 18
click at [657, 212] on input "number" at bounding box center [670, 215] width 54 height 18
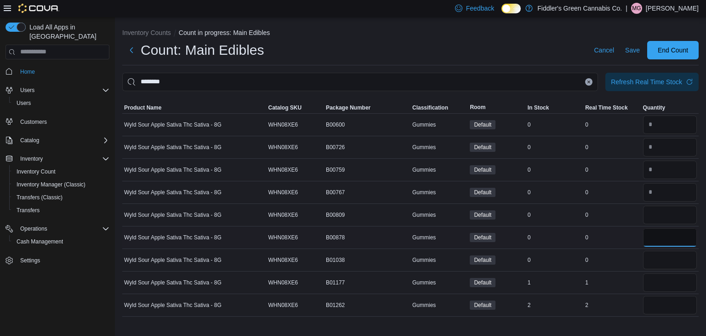
click at [653, 239] on input "number" at bounding box center [670, 237] width 54 height 18
click at [653, 264] on input "number" at bounding box center [670, 260] width 54 height 18
click at [614, 269] on td "Real Time Stock 0" at bounding box center [612, 259] width 57 height 23
click at [650, 282] on input "number" at bounding box center [670, 282] width 54 height 18
click at [653, 303] on input "number" at bounding box center [670, 305] width 54 height 18
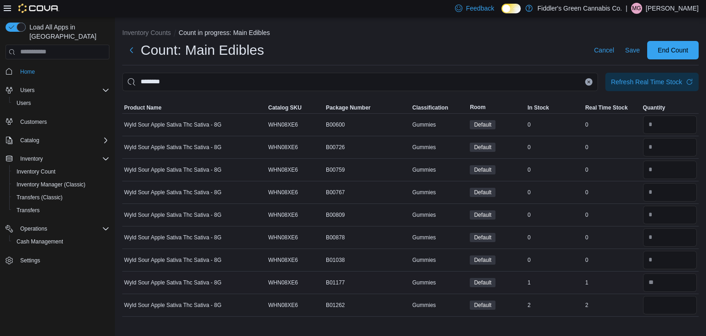
click at [616, 291] on td "Real Time Stock 1" at bounding box center [612, 282] width 57 height 23
click at [422, 80] on input "********" at bounding box center [360, 82] width 476 height 18
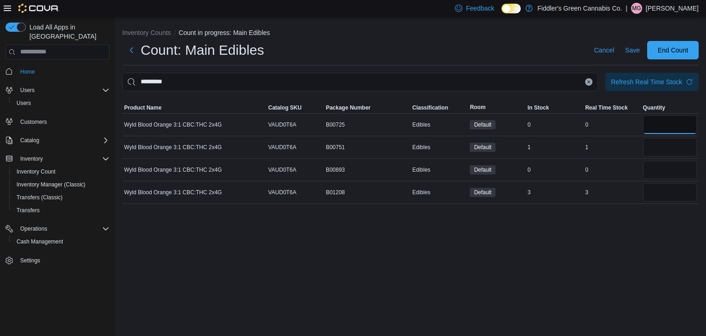
click at [659, 132] on input "number" at bounding box center [670, 124] width 54 height 18
click at [663, 166] on input "number" at bounding box center [670, 169] width 54 height 18
click at [653, 197] on input "number" at bounding box center [670, 192] width 54 height 18
click at [653, 150] on input "number" at bounding box center [670, 147] width 54 height 18
click at [583, 260] on div "Inventory Counts Count in progress: Main Edibles Count: Main Edibles Cancel Sav…" at bounding box center [410, 176] width 591 height 319
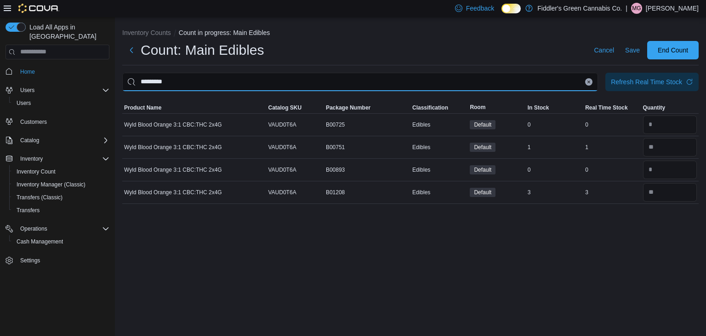
click at [296, 86] on input "*********" at bounding box center [360, 82] width 476 height 18
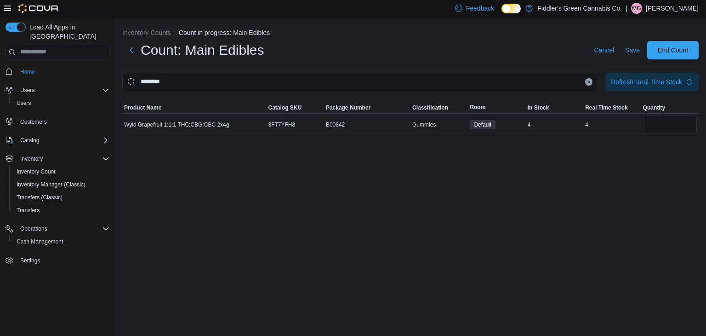
click at [513, 225] on div "Inventory Counts Count in progress: Main Edibles Count: Main Edibles Cancel Sav…" at bounding box center [410, 176] width 591 height 319
click at [323, 84] on input "********" at bounding box center [360, 82] width 476 height 18
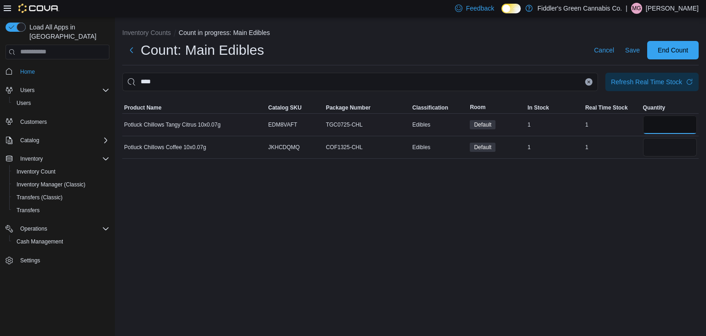
click at [664, 131] on input "number" at bounding box center [670, 124] width 54 height 18
click at [667, 146] on input "number" at bounding box center [670, 147] width 54 height 18
click at [563, 235] on div "Inventory Counts Count in progress: Main Edibles Count: Main Edibles Cancel Sav…" at bounding box center [410, 176] width 591 height 319
click at [588, 83] on button "Clear input" at bounding box center [588, 81] width 7 height 7
click at [654, 129] on input "number" at bounding box center [670, 124] width 54 height 18
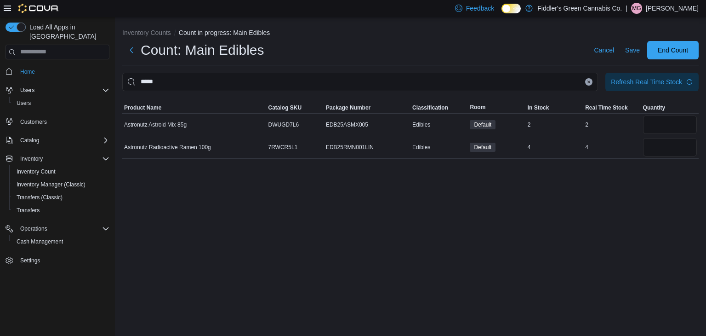
click at [573, 218] on div "Inventory Counts Count in progress: Main Edibles Count: Main Edibles Cancel Sav…" at bounding box center [410, 176] width 591 height 319
click at [673, 146] on input "number" at bounding box center [670, 147] width 54 height 18
click at [610, 230] on div "Inventory Counts Count in progress: Main Edibles Count: Main Edibles Cancel Sav…" at bounding box center [410, 176] width 591 height 319
click at [591, 83] on button "Clear input" at bounding box center [588, 81] width 7 height 7
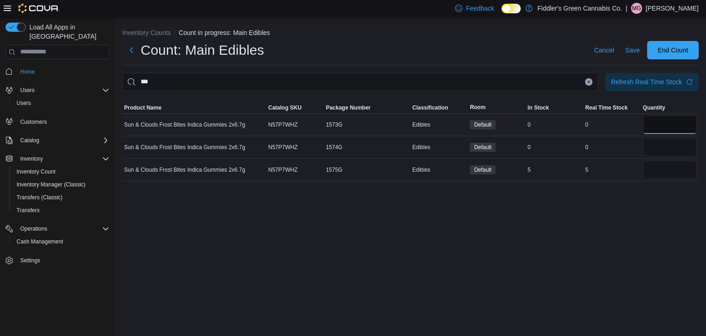
click at [669, 128] on input "number" at bounding box center [670, 124] width 54 height 18
click at [667, 143] on input "number" at bounding box center [670, 147] width 54 height 18
click at [663, 171] on input "number" at bounding box center [670, 169] width 54 height 18
click at [600, 256] on div "Inventory Counts Count in progress: Main Edibles Count: Main Edibles Cancel Sav…" at bounding box center [410, 176] width 591 height 319
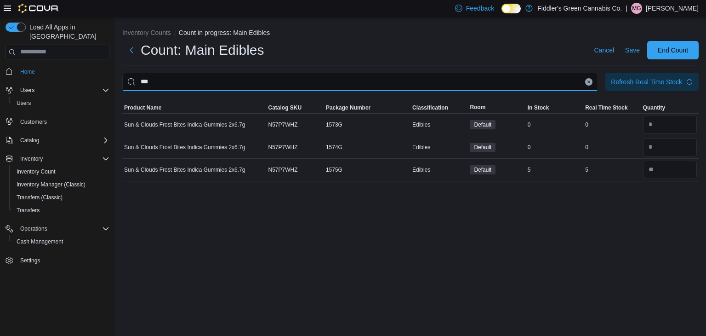
click at [343, 81] on input "***" at bounding box center [360, 82] width 476 height 18
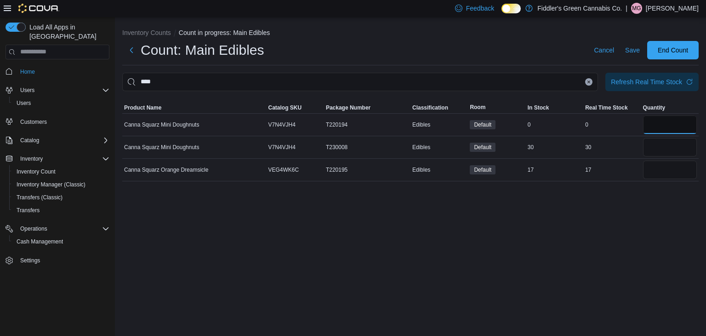
click at [659, 129] on input "number" at bounding box center [670, 124] width 54 height 18
click at [613, 235] on div "Inventory Counts Count in progress: Main Edibles Count: Main Edibles Cancel Sav…" at bounding box center [410, 176] width 591 height 319
click at [681, 170] on input "number" at bounding box center [670, 169] width 54 height 18
click at [632, 208] on div "Inventory Counts Count in progress: Main Edibles Count: Main Edibles Cancel Sav…" at bounding box center [410, 176] width 591 height 319
click at [655, 153] on input "number" at bounding box center [670, 147] width 54 height 18
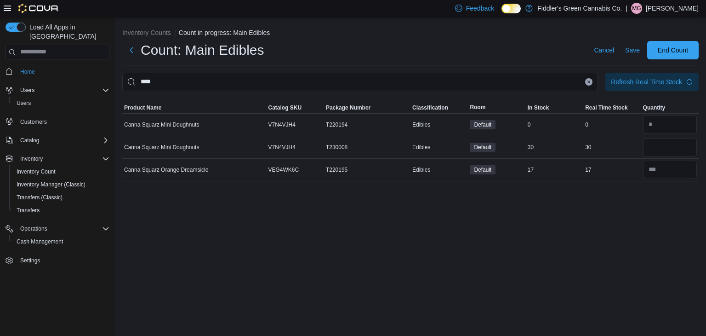
click at [586, 249] on div "Inventory Counts Count in progress: Main Edibles Count: Main Edibles Cancel Sav…" at bounding box center [410, 176] width 591 height 319
click at [587, 83] on icon "Clear input" at bounding box center [589, 82] width 4 height 4
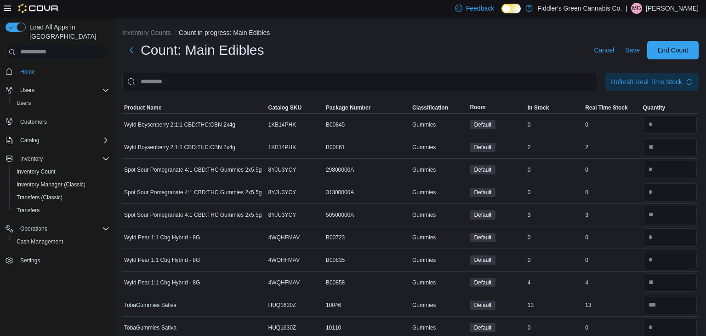
click at [555, 53] on div "Count: Main Edibles Cancel Save End Count" at bounding box center [410, 50] width 577 height 18
click at [632, 53] on span "Save" at bounding box center [632, 50] width 15 height 9
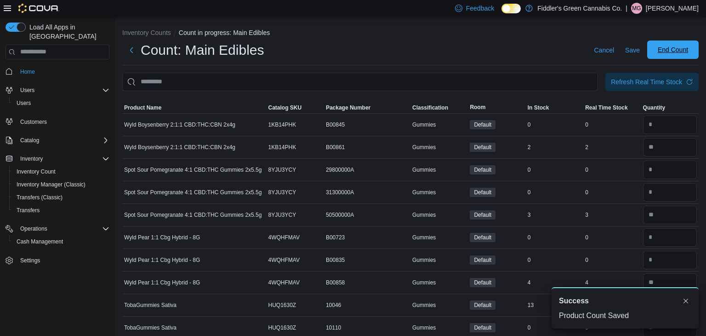
click at [665, 54] on span "End Count" at bounding box center [673, 49] width 40 height 18
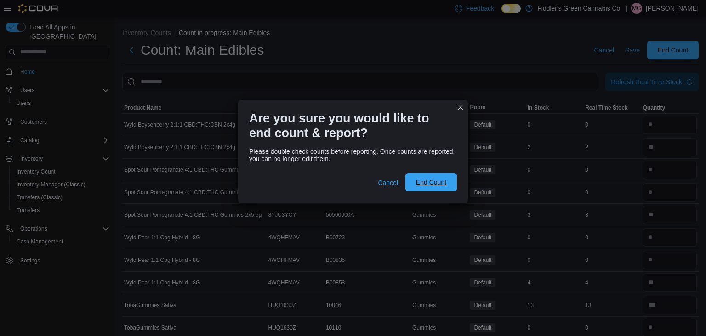
click at [431, 182] on span "End Count" at bounding box center [431, 181] width 30 height 9
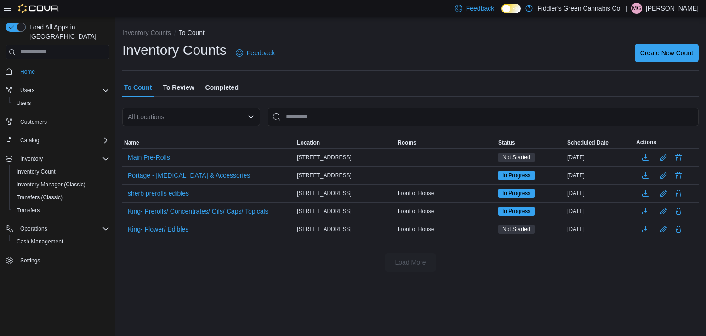
click at [184, 90] on span "To Review" at bounding box center [178, 87] width 31 height 18
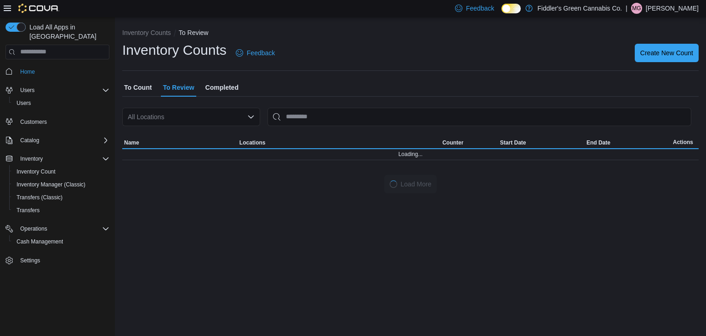
click at [219, 88] on span "Completed" at bounding box center [222, 87] width 33 height 18
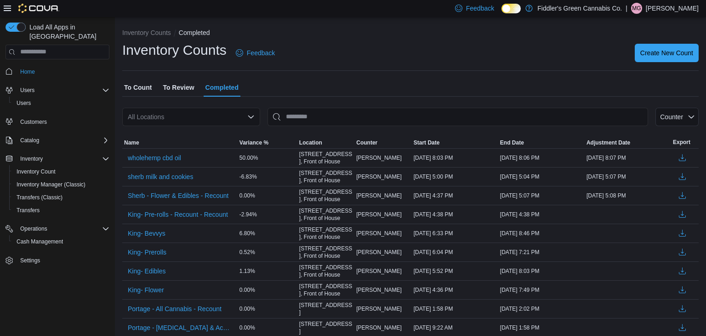
click at [162, 119] on div "All Locations" at bounding box center [191, 117] width 138 height 18
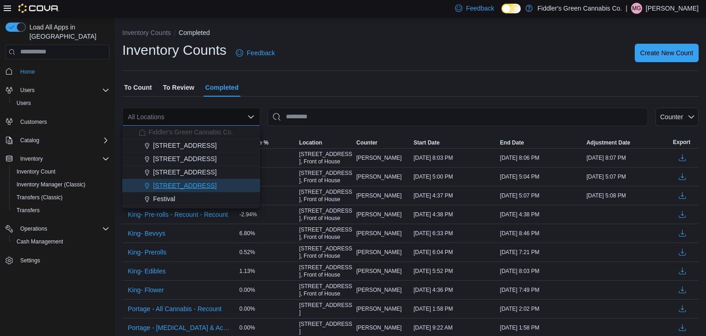
click at [188, 186] on span "[STREET_ADDRESS]" at bounding box center [184, 185] width 63 height 9
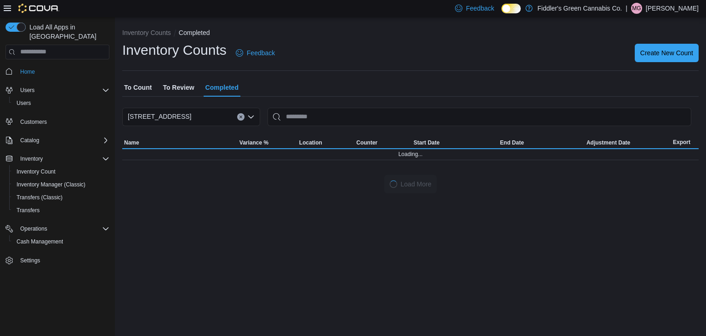
click at [183, 86] on span "To Review" at bounding box center [178, 87] width 31 height 18
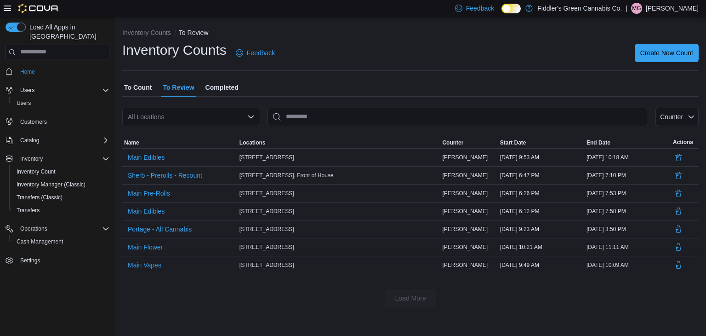
click at [143, 89] on span "To Count" at bounding box center [138, 87] width 28 height 18
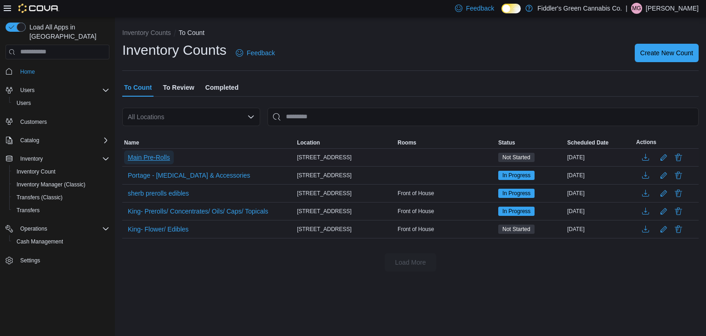
click at [157, 158] on span "Main Pre-Rolls" at bounding box center [149, 157] width 42 height 9
click at [180, 266] on div "Load More" at bounding box center [410, 262] width 577 height 18
